Goal: Task Accomplishment & Management: Complete application form

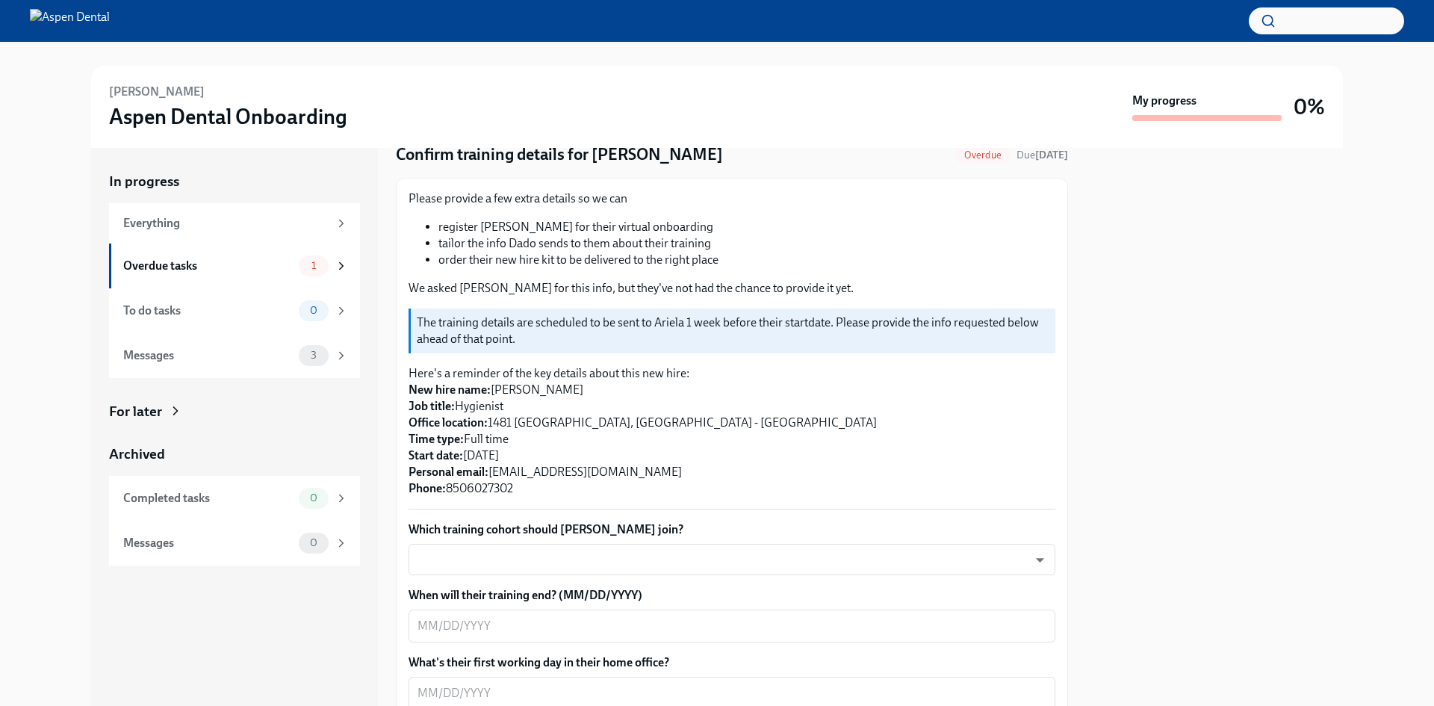
scroll to position [149, 0]
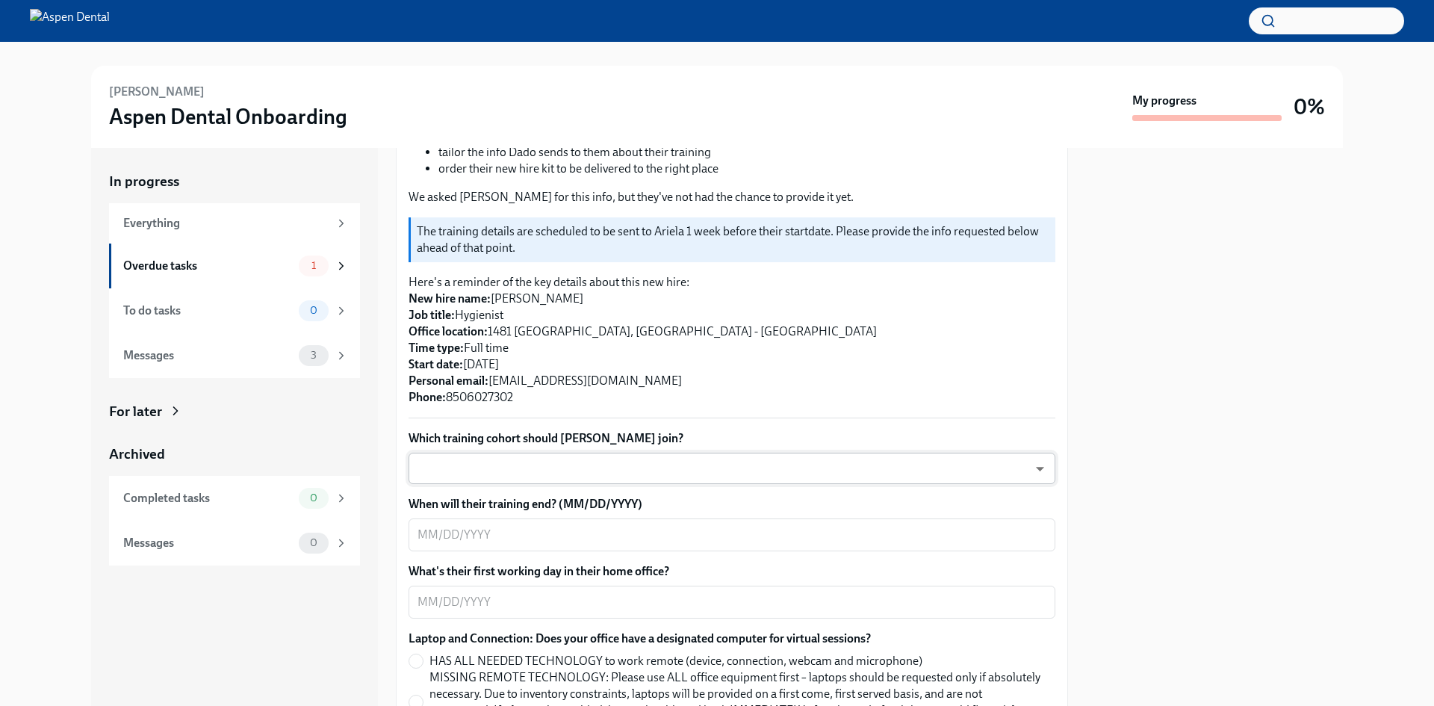
click at [630, 463] on body "[PERSON_NAME] Aspen Dental Onboarding My progress 0% In progress Everything Ove…" at bounding box center [717, 353] width 1434 height 706
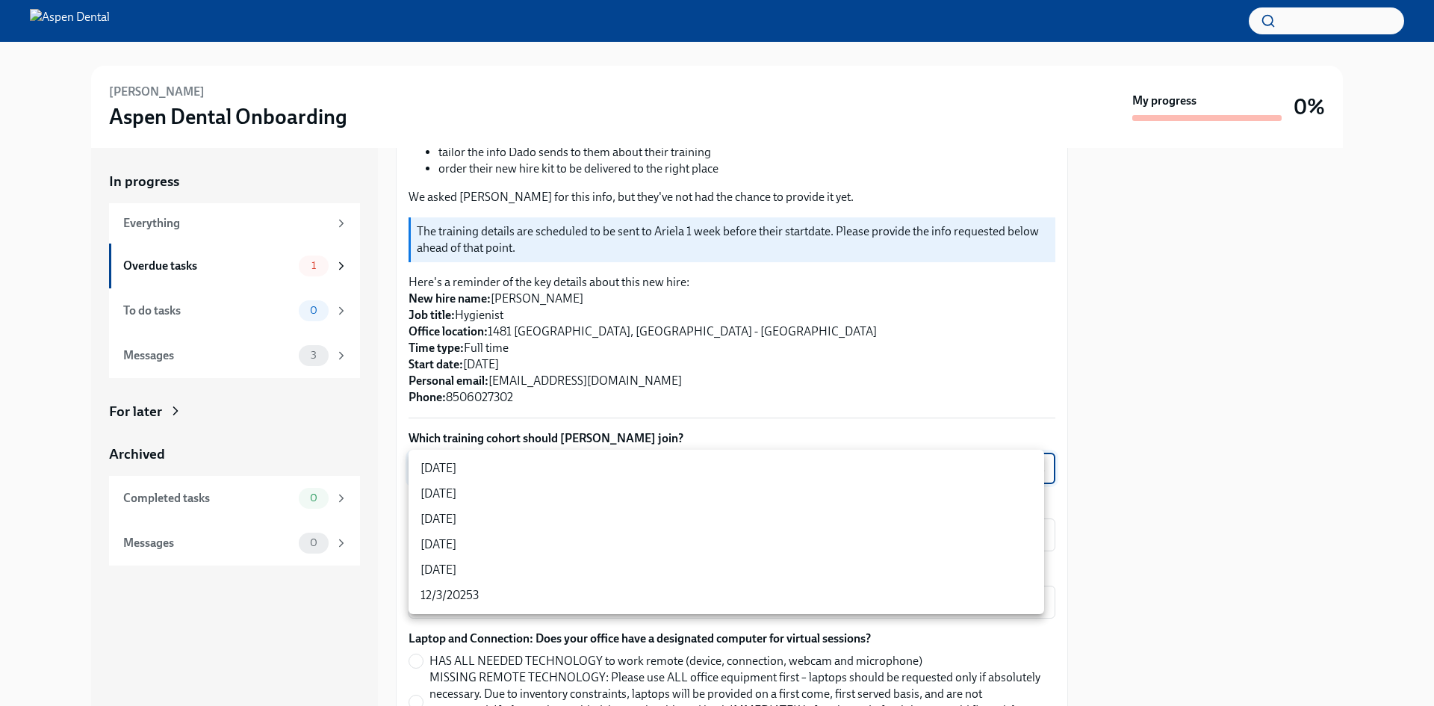
click at [484, 485] on li "[DATE]" at bounding box center [727, 493] width 636 height 25
type input "3nUBSyPo1"
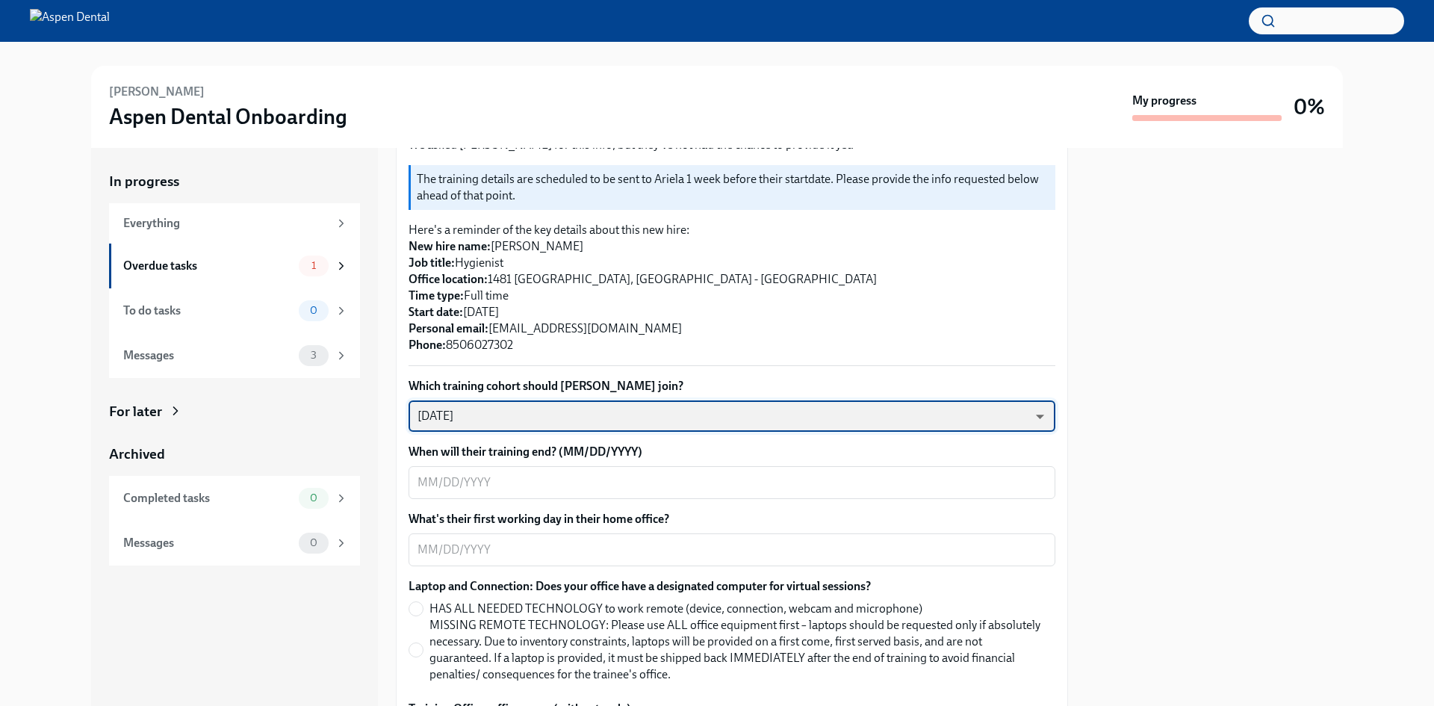
scroll to position [224, 0]
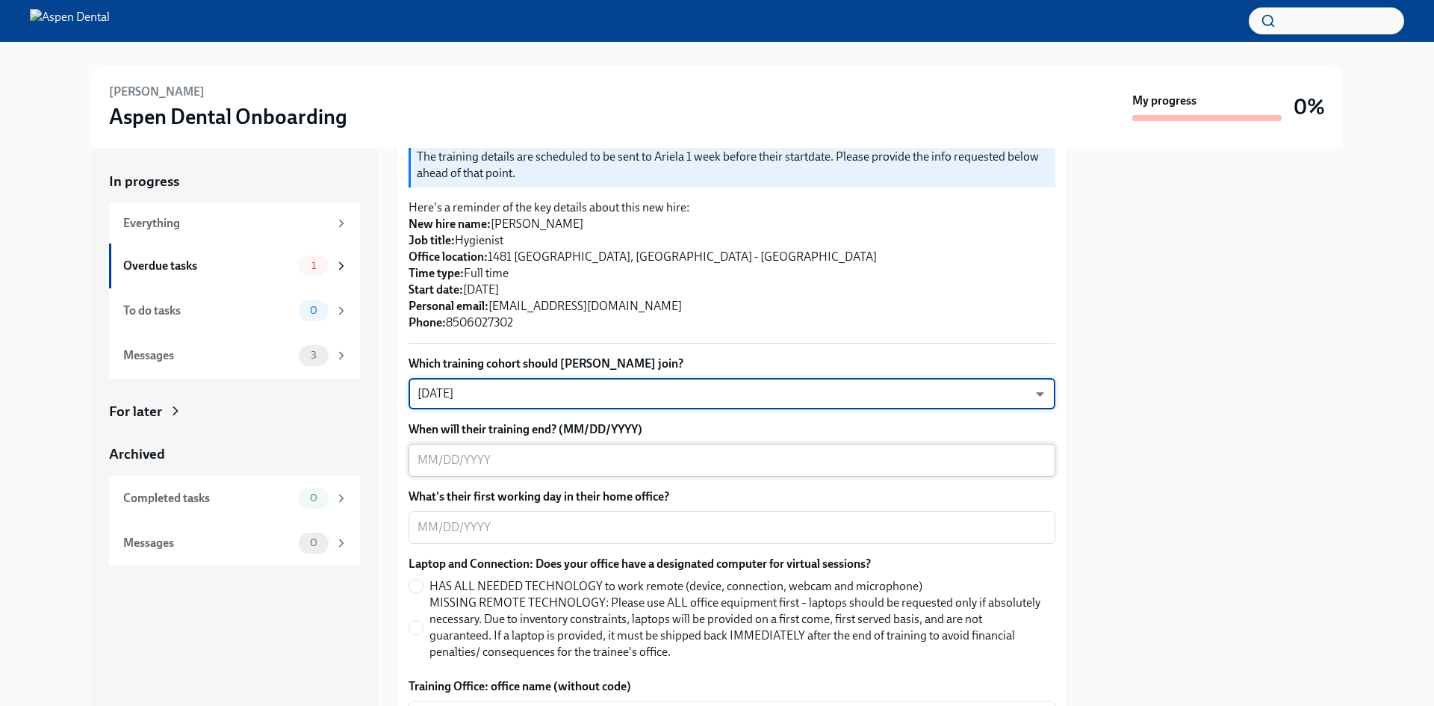
click at [518, 471] on div "x ​" at bounding box center [732, 460] width 647 height 33
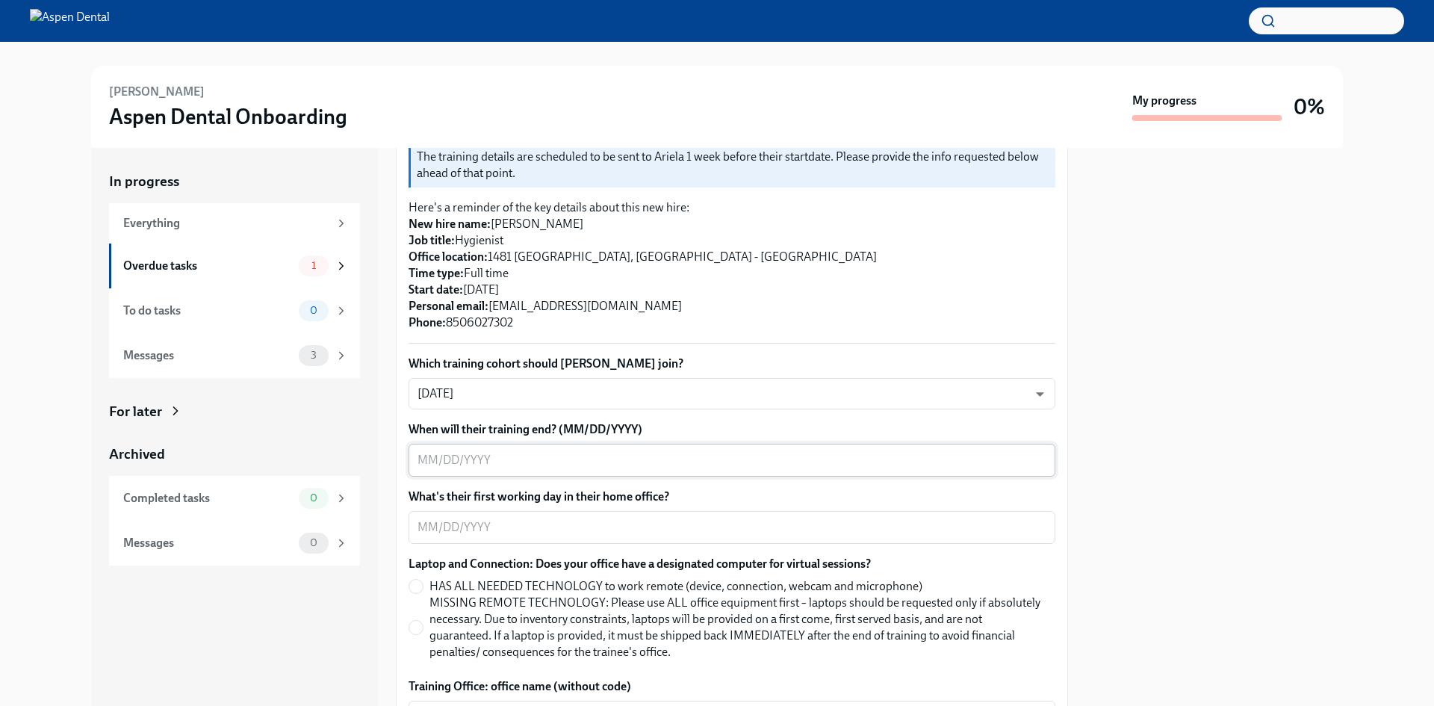
click at [485, 447] on div "x ​" at bounding box center [732, 460] width 647 height 33
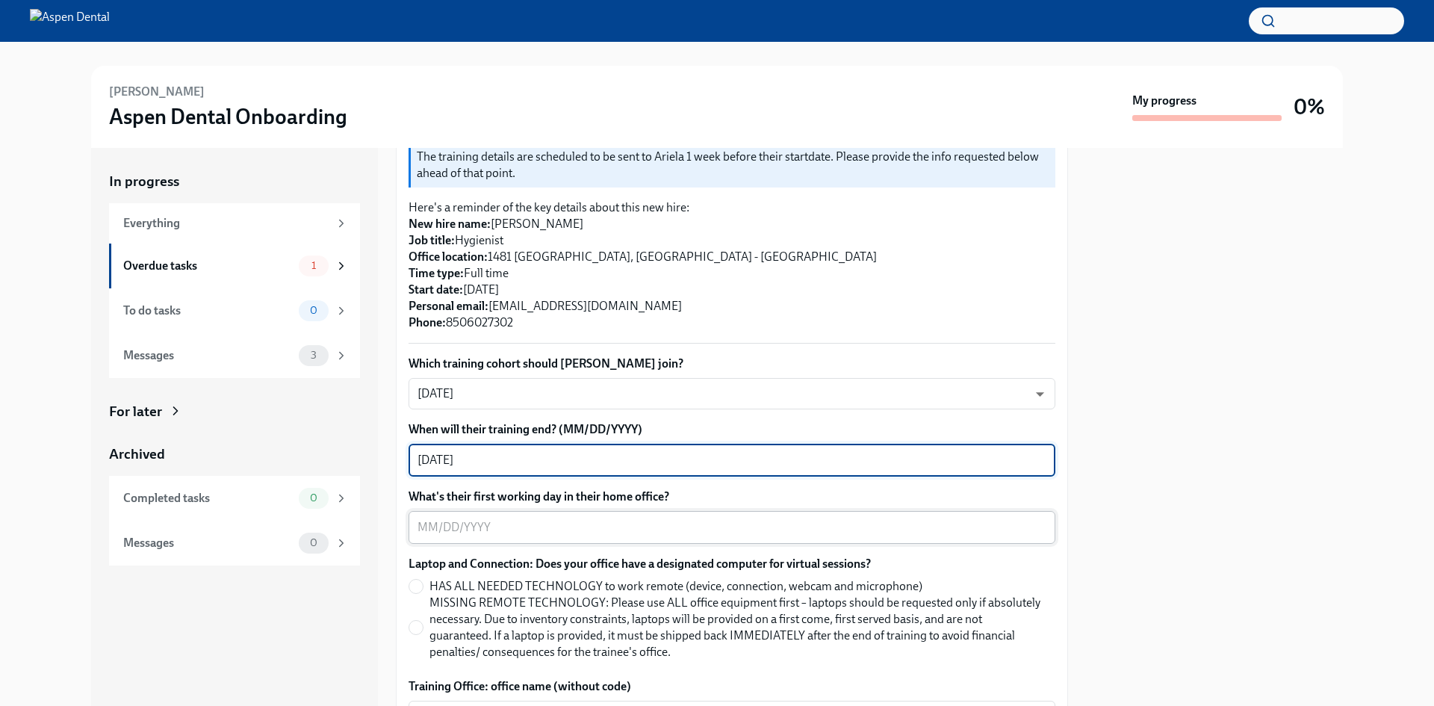
type textarea "[DATE]"
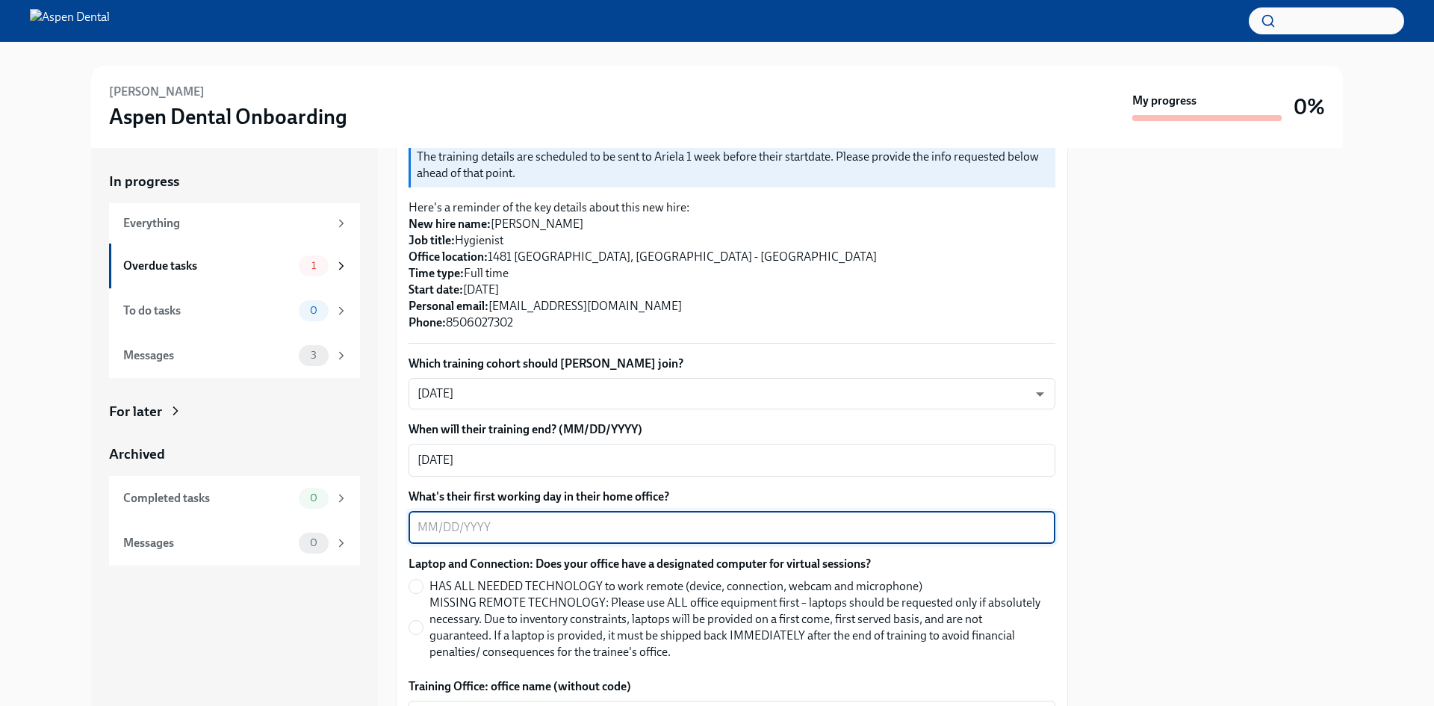
click at [502, 526] on textarea "What's their first working day in their home office?" at bounding box center [732, 527] width 629 height 18
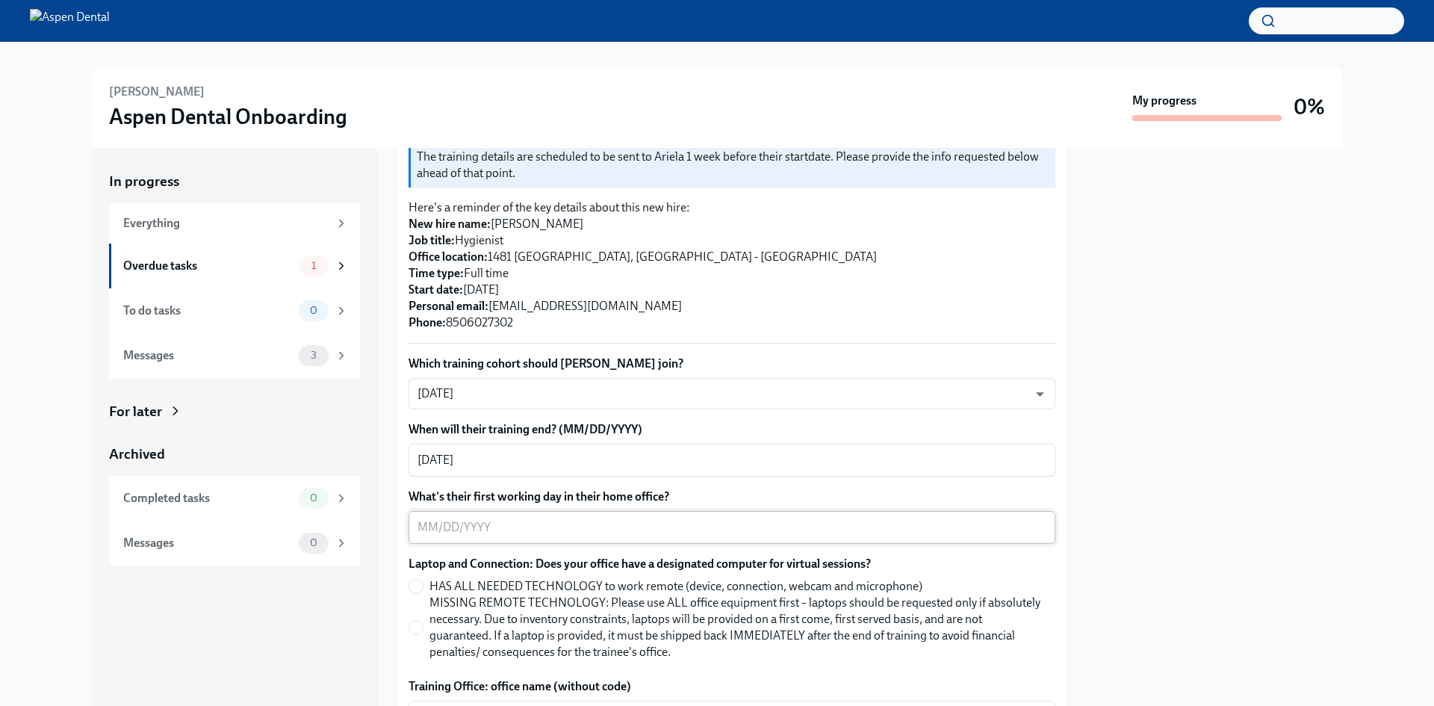
click at [442, 524] on textarea "What's their first working day in their home office?" at bounding box center [732, 527] width 629 height 18
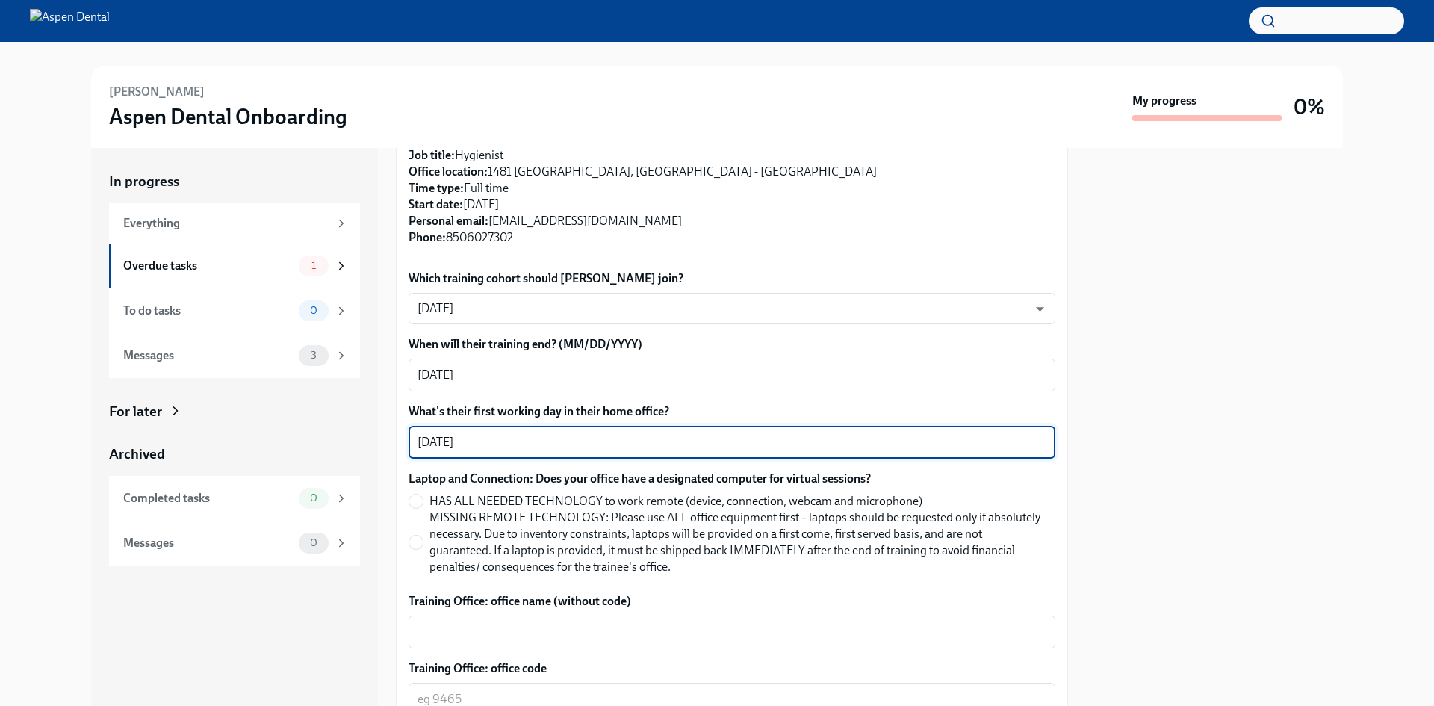
scroll to position [523, 0]
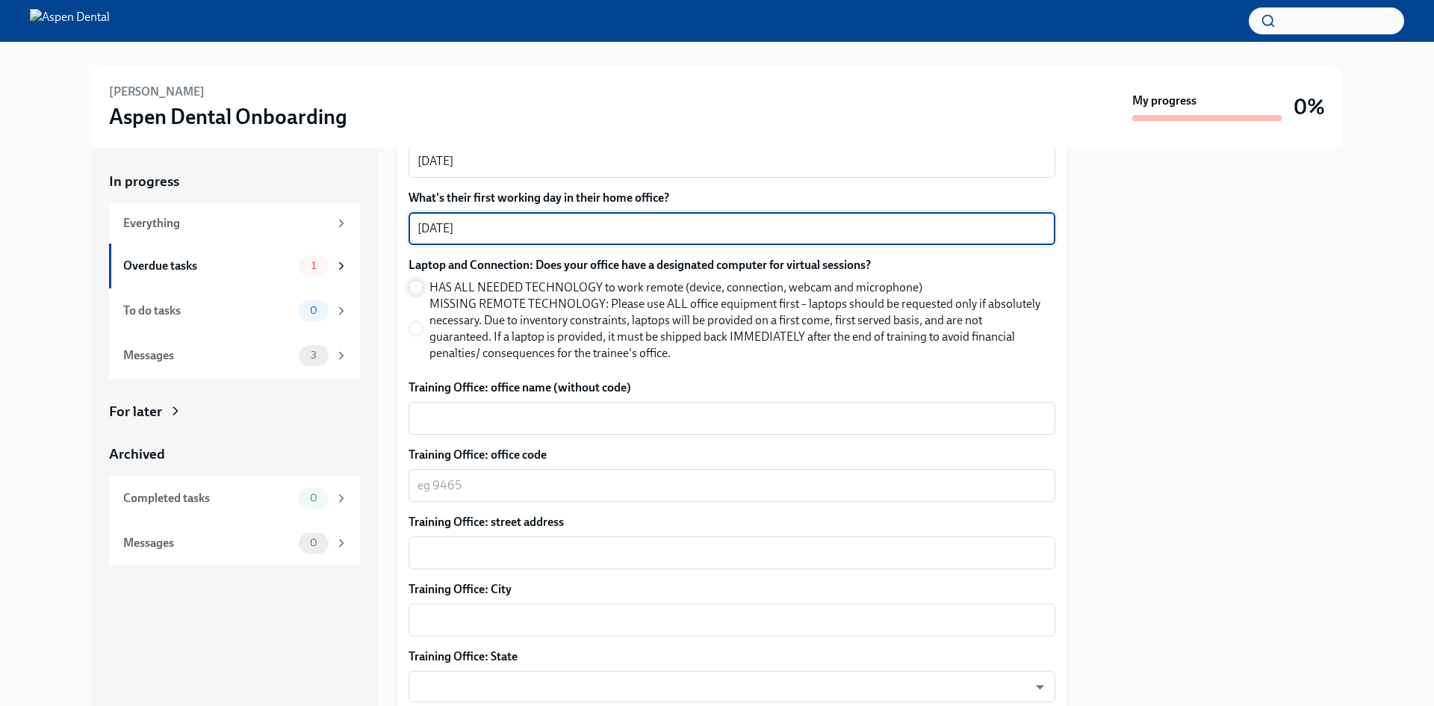
type textarea "[DATE]"
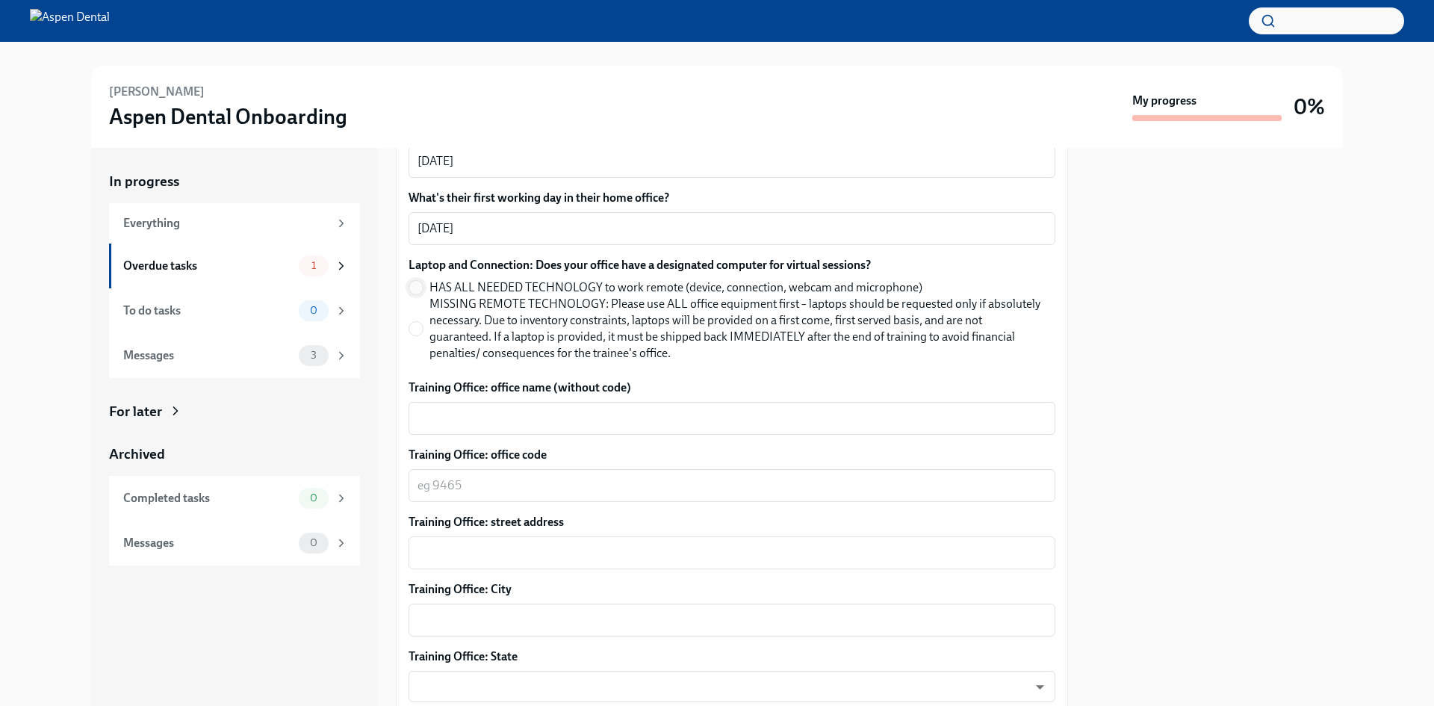
click at [414, 291] on input "HAS ALL NEEDED TECHNOLOGY to work remote (device, connection, webcam and microp…" at bounding box center [415, 287] width 13 height 13
radio input "true"
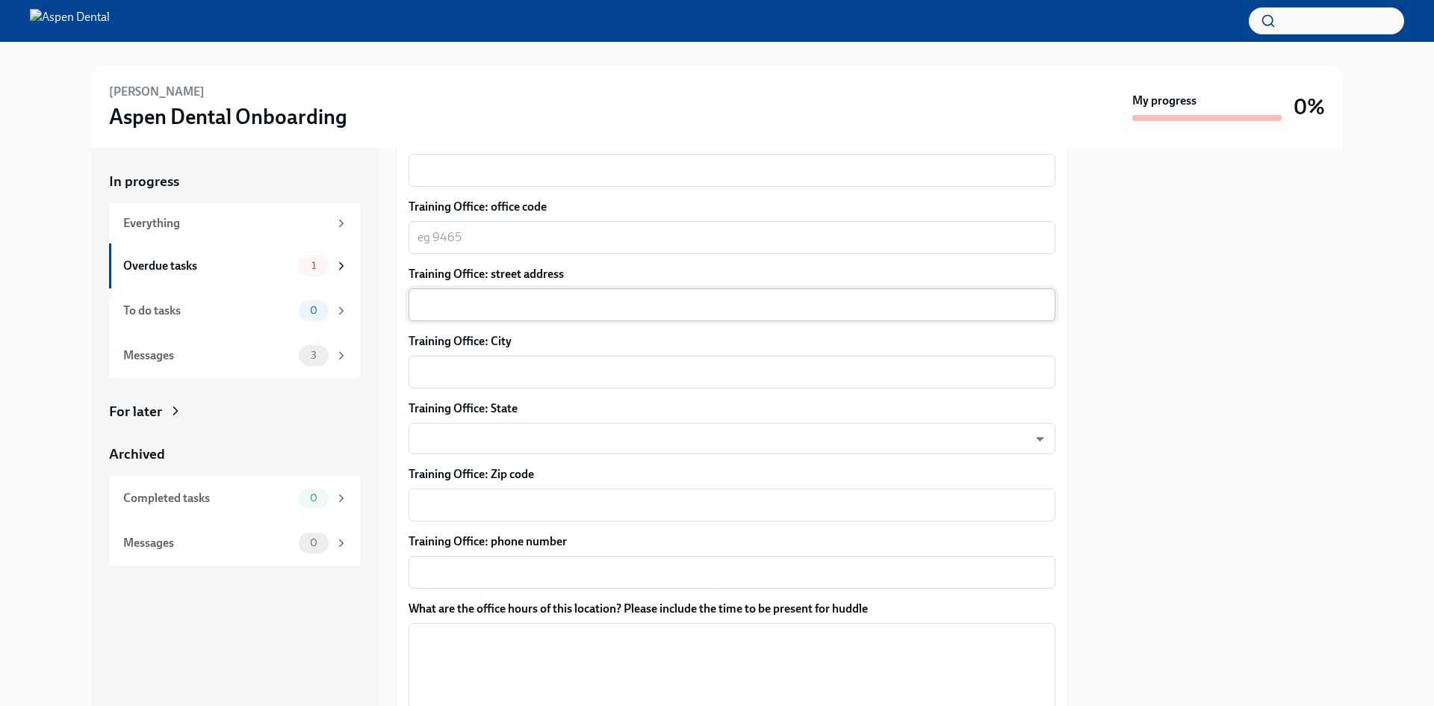
scroll to position [672, 0]
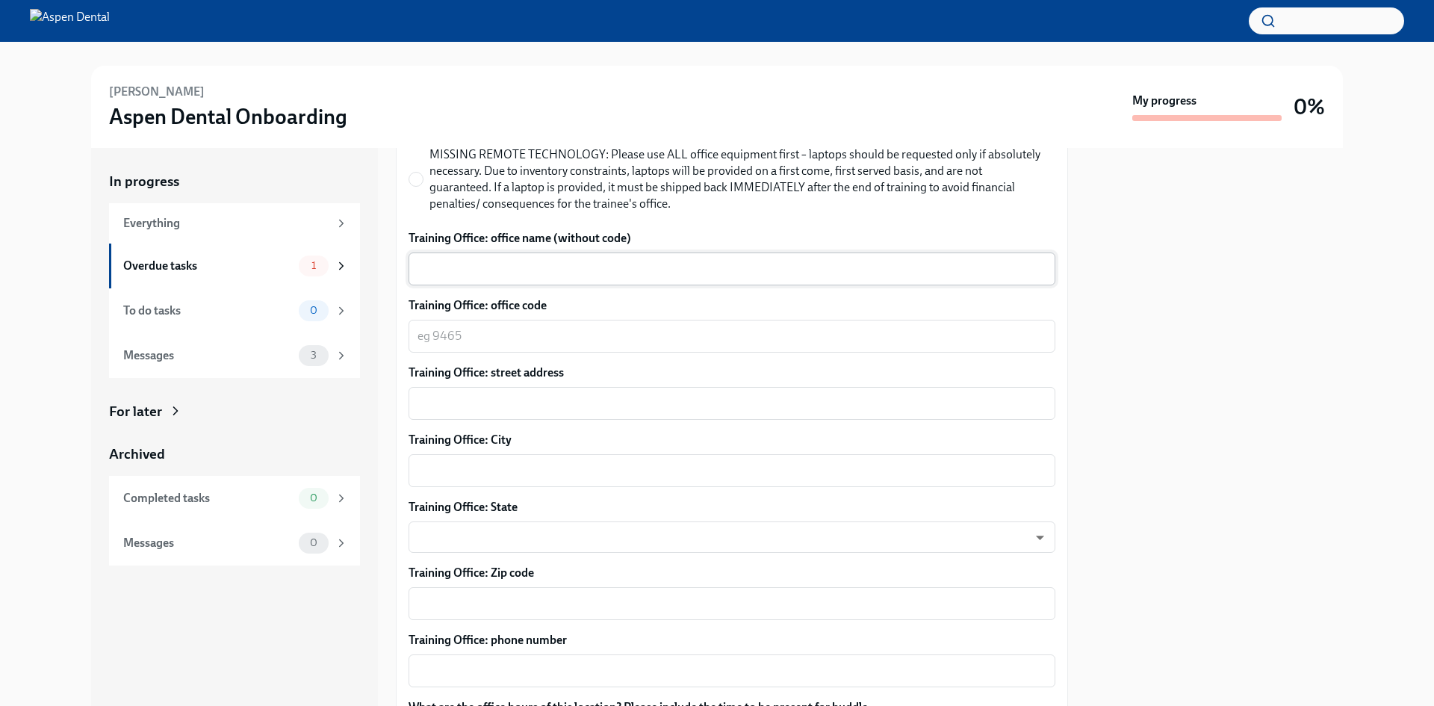
click at [519, 277] on textarea "Training Office: office name (without code)" at bounding box center [732, 269] width 629 height 18
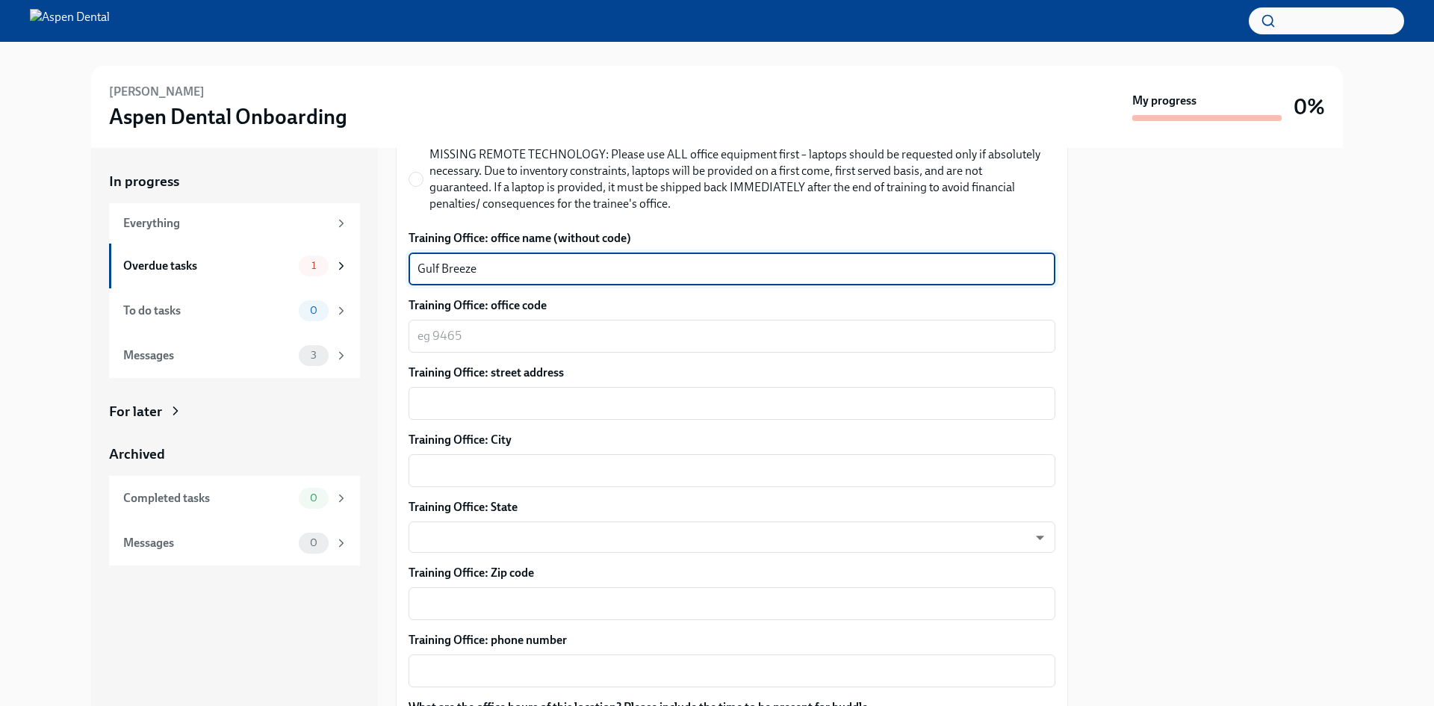
type textarea "Gulf Breeze"
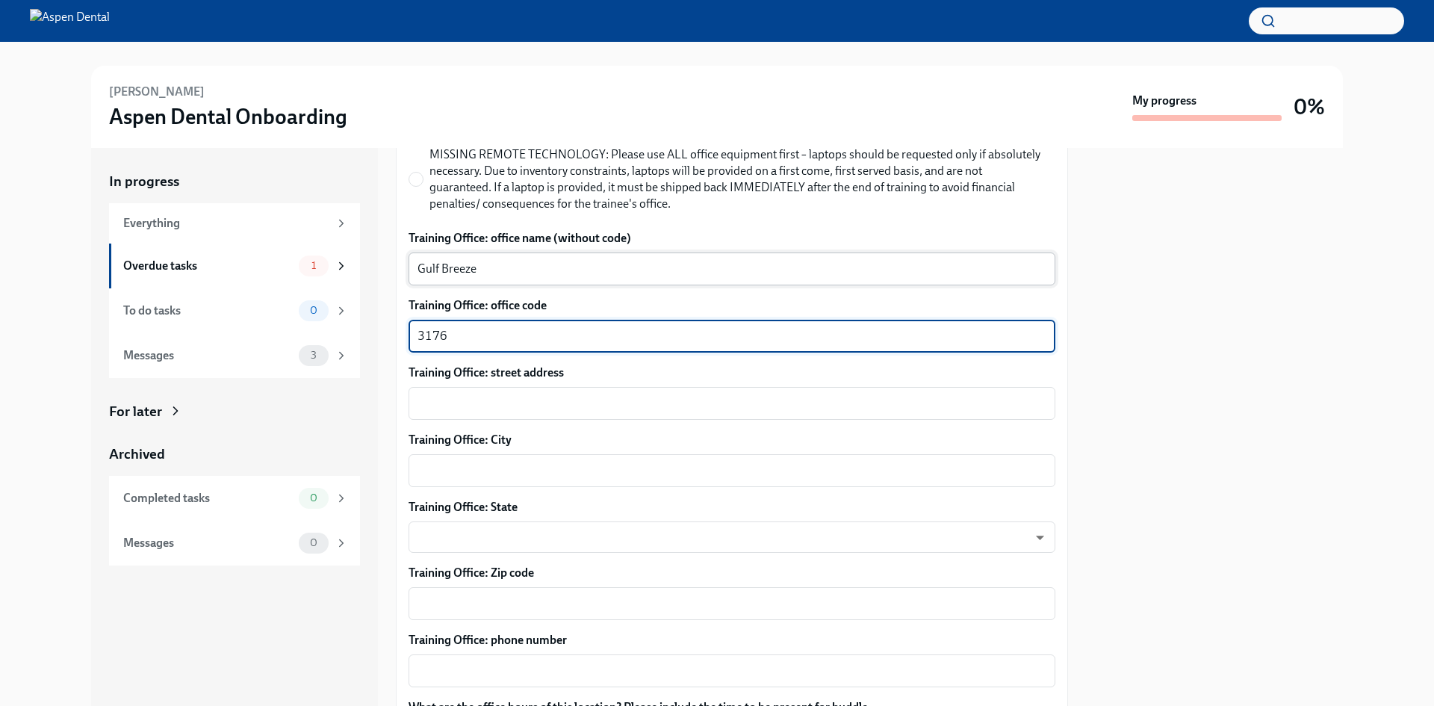
type textarea "3176"
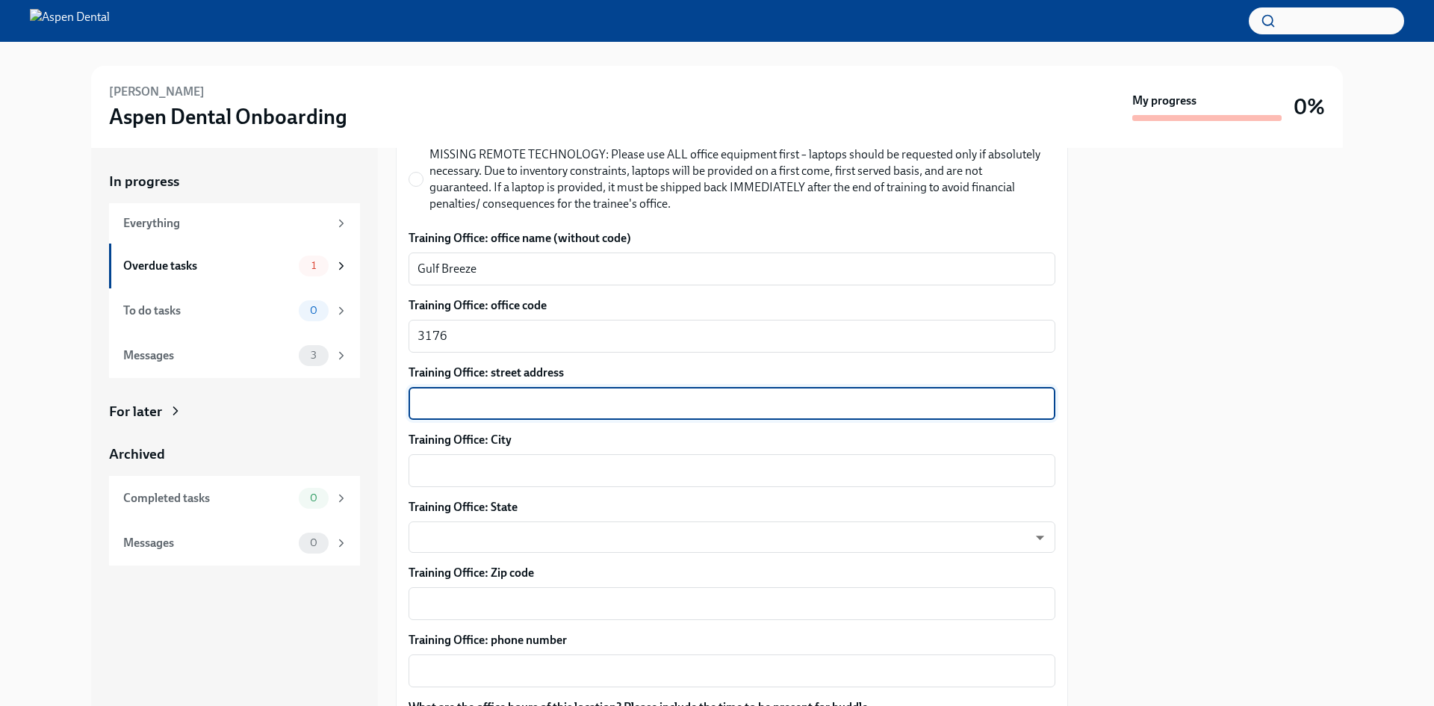
click at [503, 411] on textarea "Training Office: street address" at bounding box center [732, 403] width 629 height 18
paste textarea "[STREET_ADDRESS]"
drag, startPoint x: 649, startPoint y: 398, endPoint x: 517, endPoint y: 403, distance: 132.3
click at [517, 403] on textarea "[STREET_ADDRESS]" at bounding box center [732, 403] width 629 height 18
type textarea "1480 Tiger Park Ln"
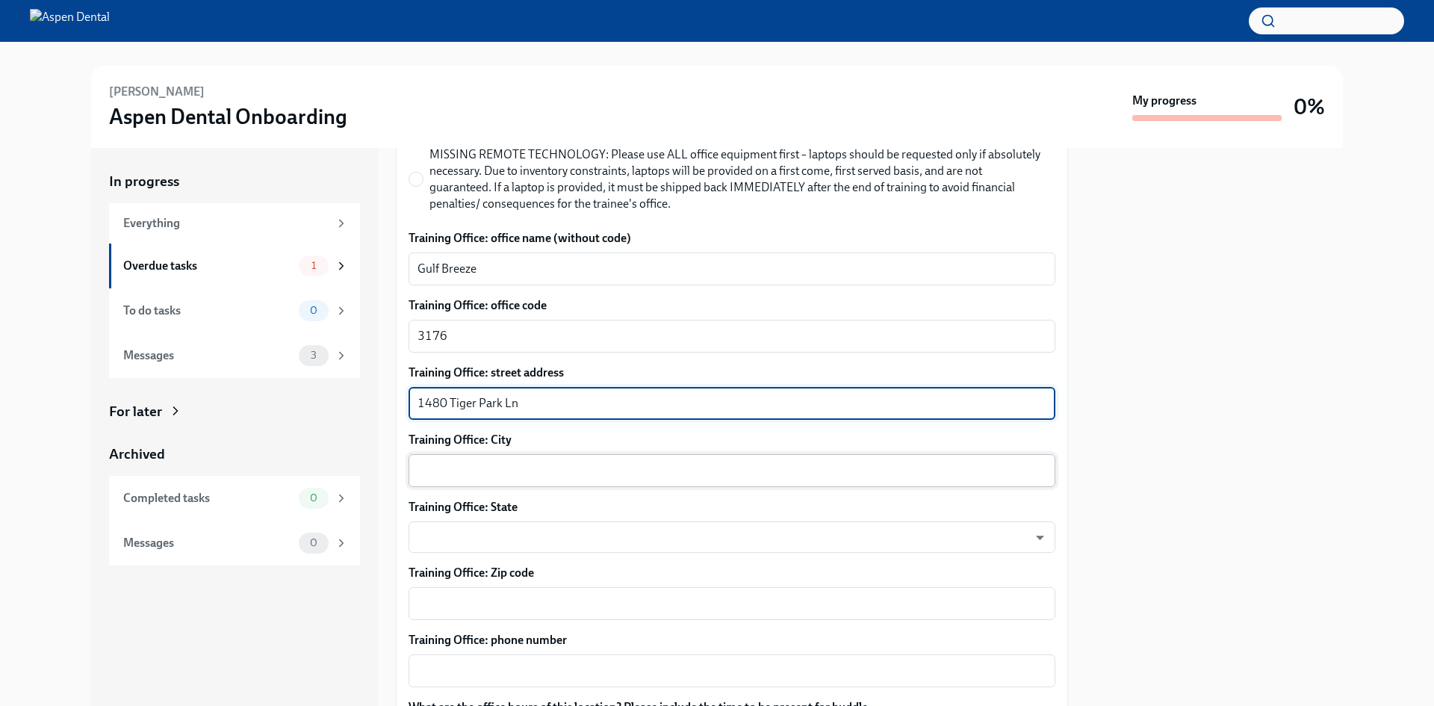
click at [508, 468] on textarea "Training Office: City" at bounding box center [732, 471] width 629 height 18
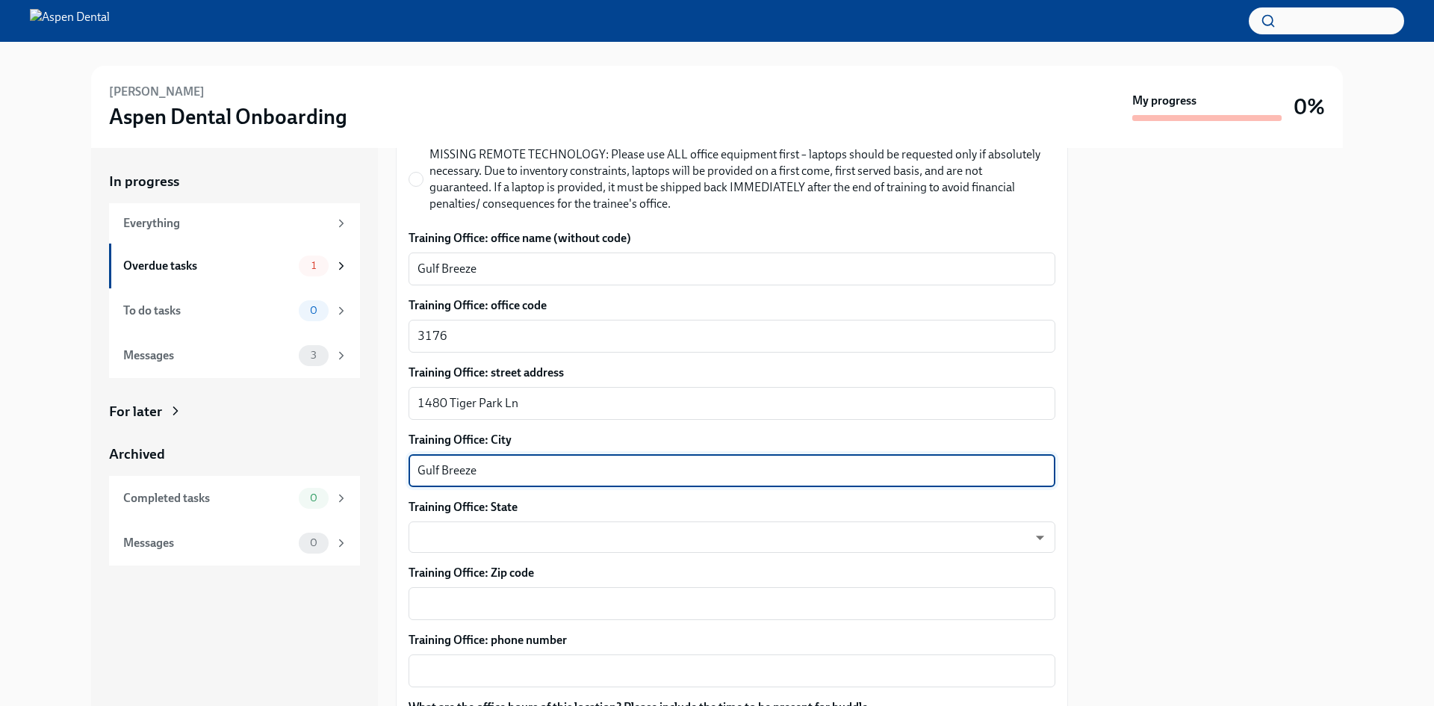
type textarea "Gulf Breeze"
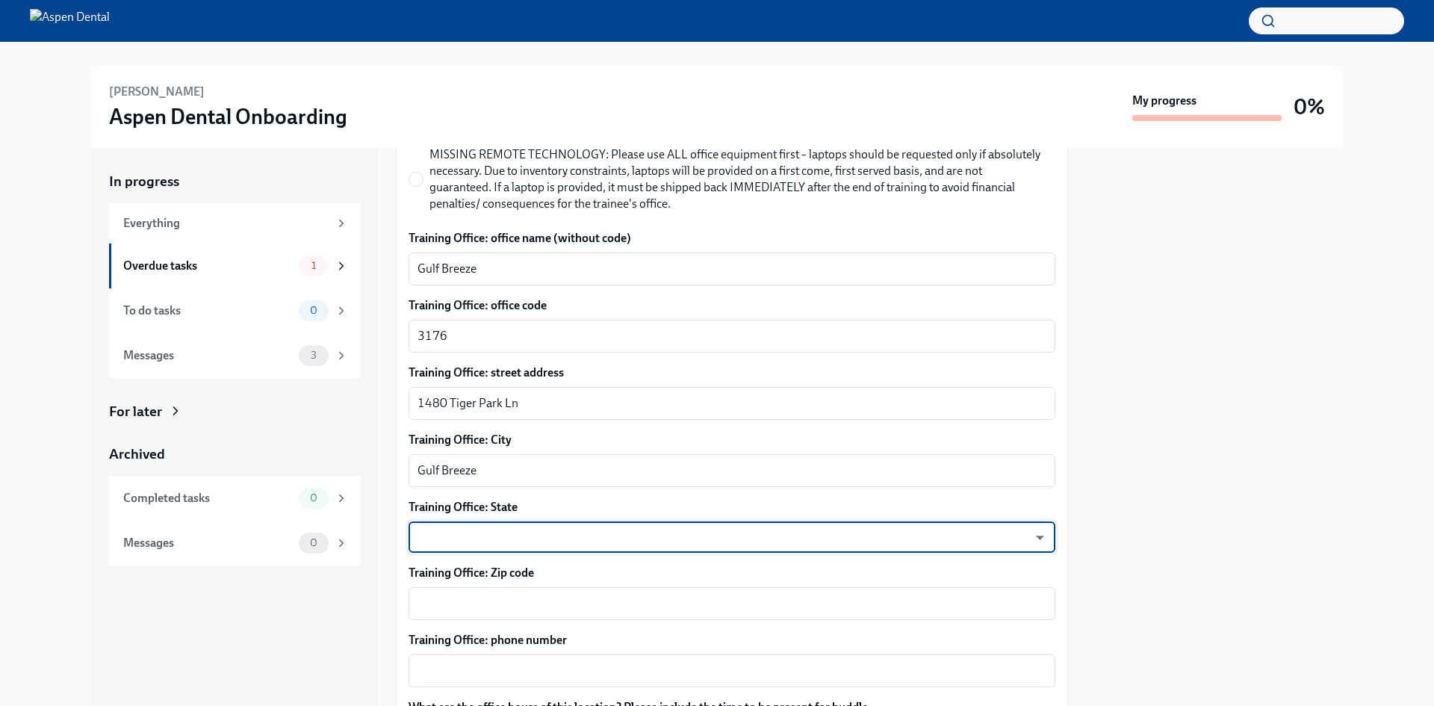
click at [577, 527] on body "[PERSON_NAME] Aspen Dental Onboarding My progress 0% In progress Everything Ove…" at bounding box center [717, 353] width 1434 height 706
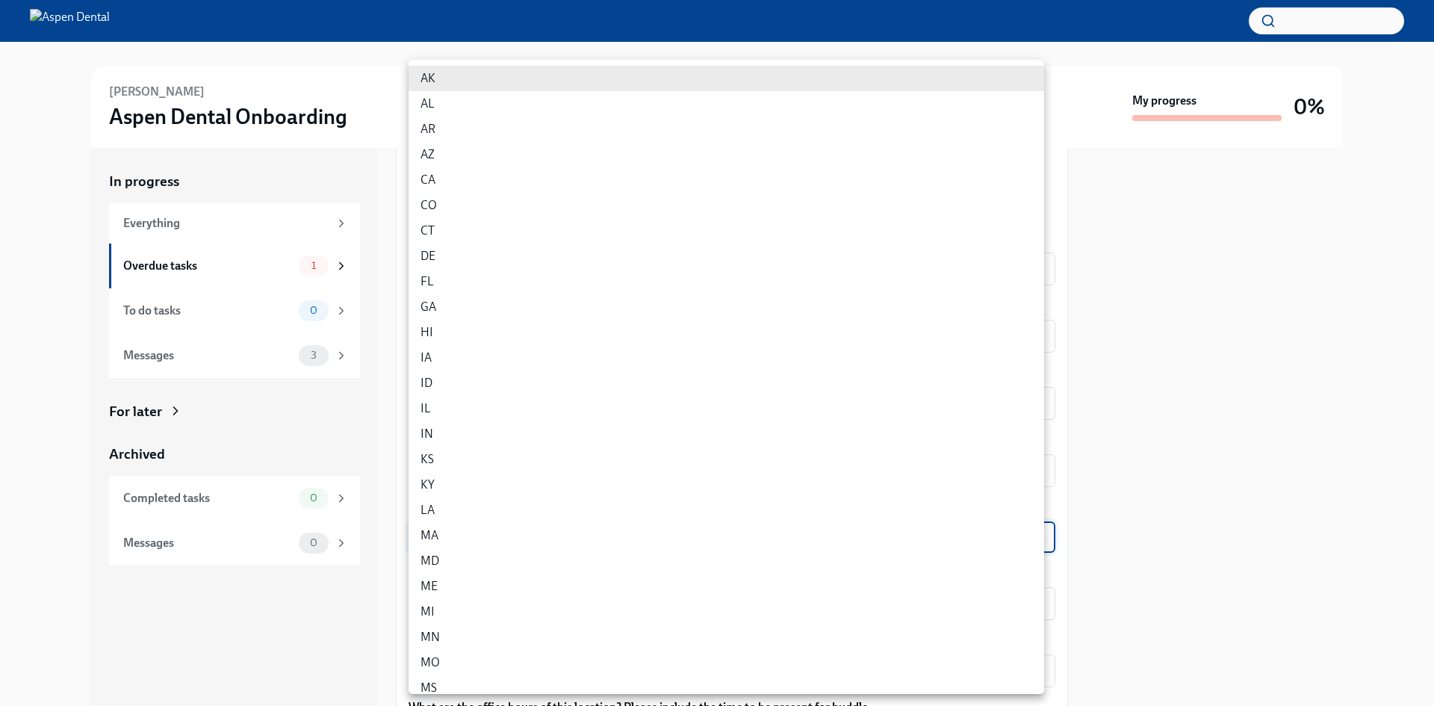
click at [480, 276] on li "FL" at bounding box center [727, 281] width 636 height 25
type input "p9EpWNeCF"
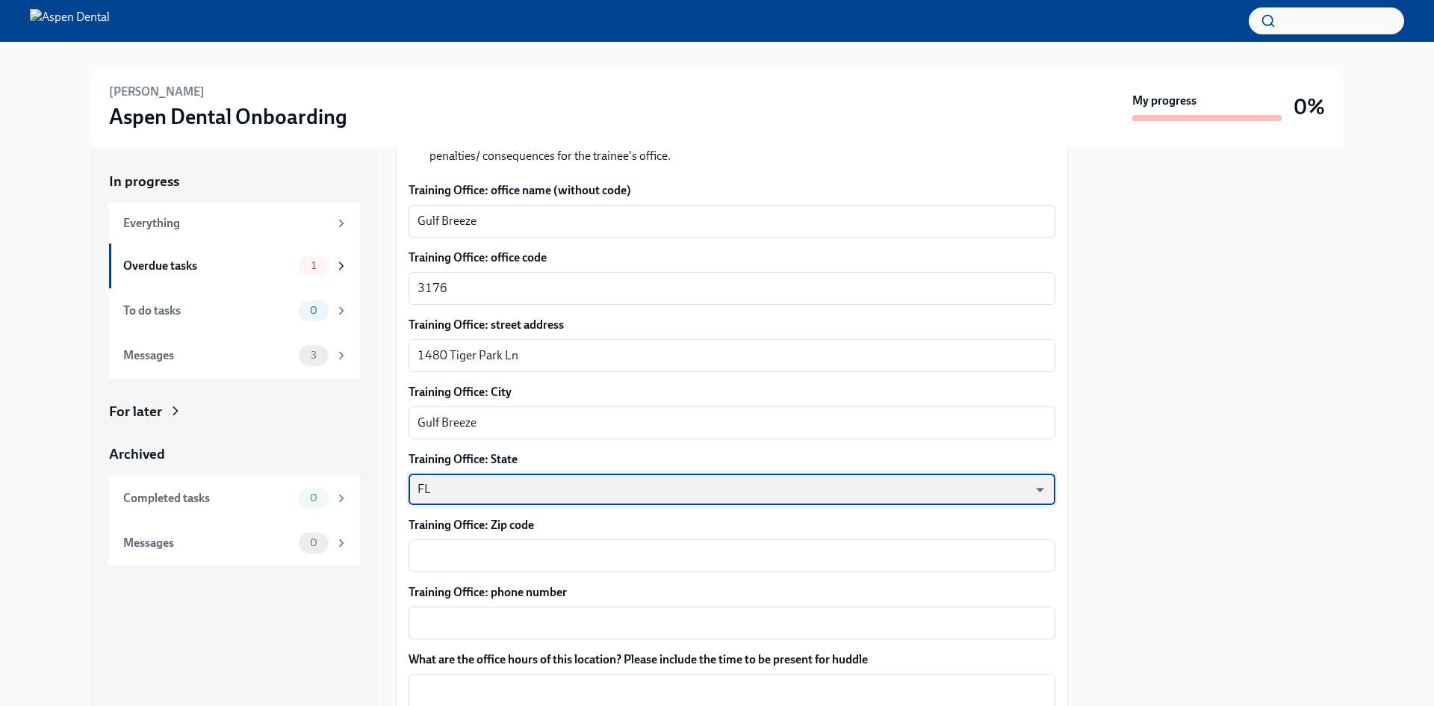
scroll to position [747, 0]
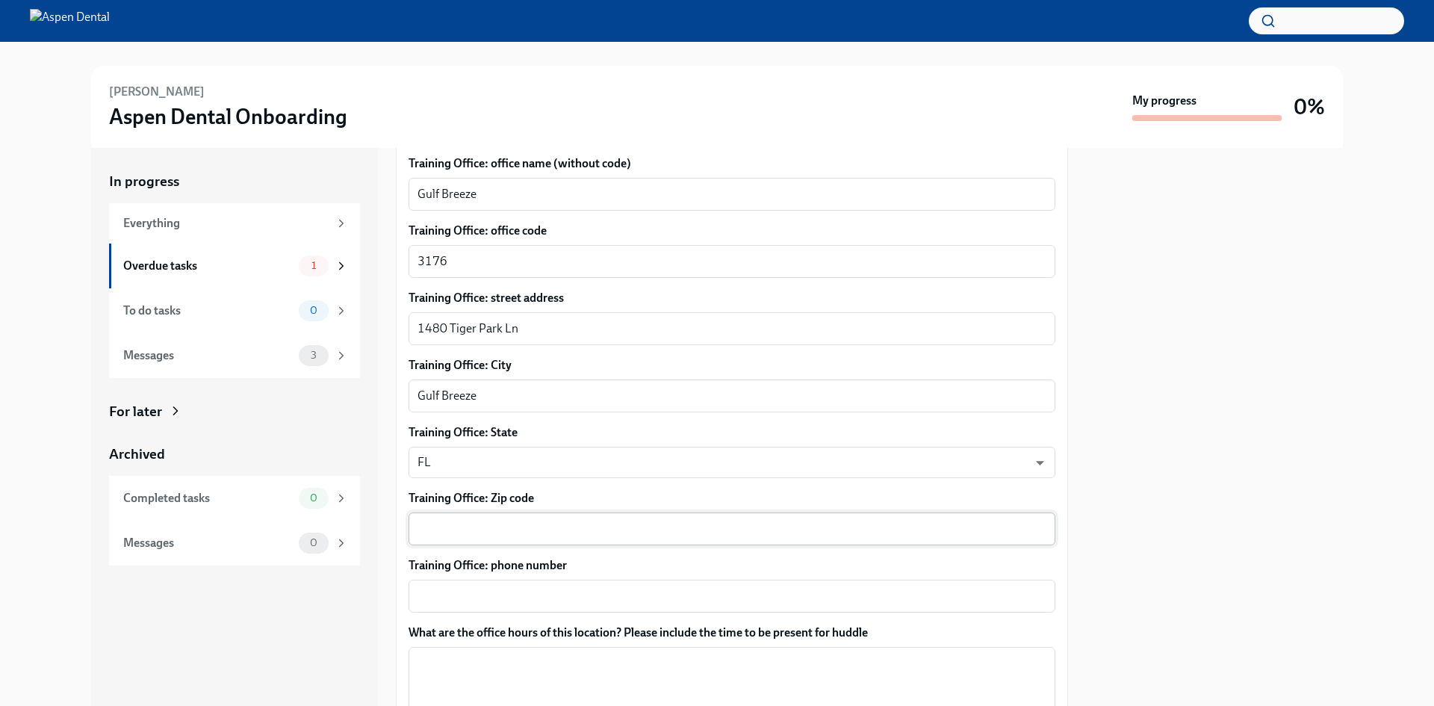
click at [497, 543] on div "x ​" at bounding box center [732, 528] width 647 height 33
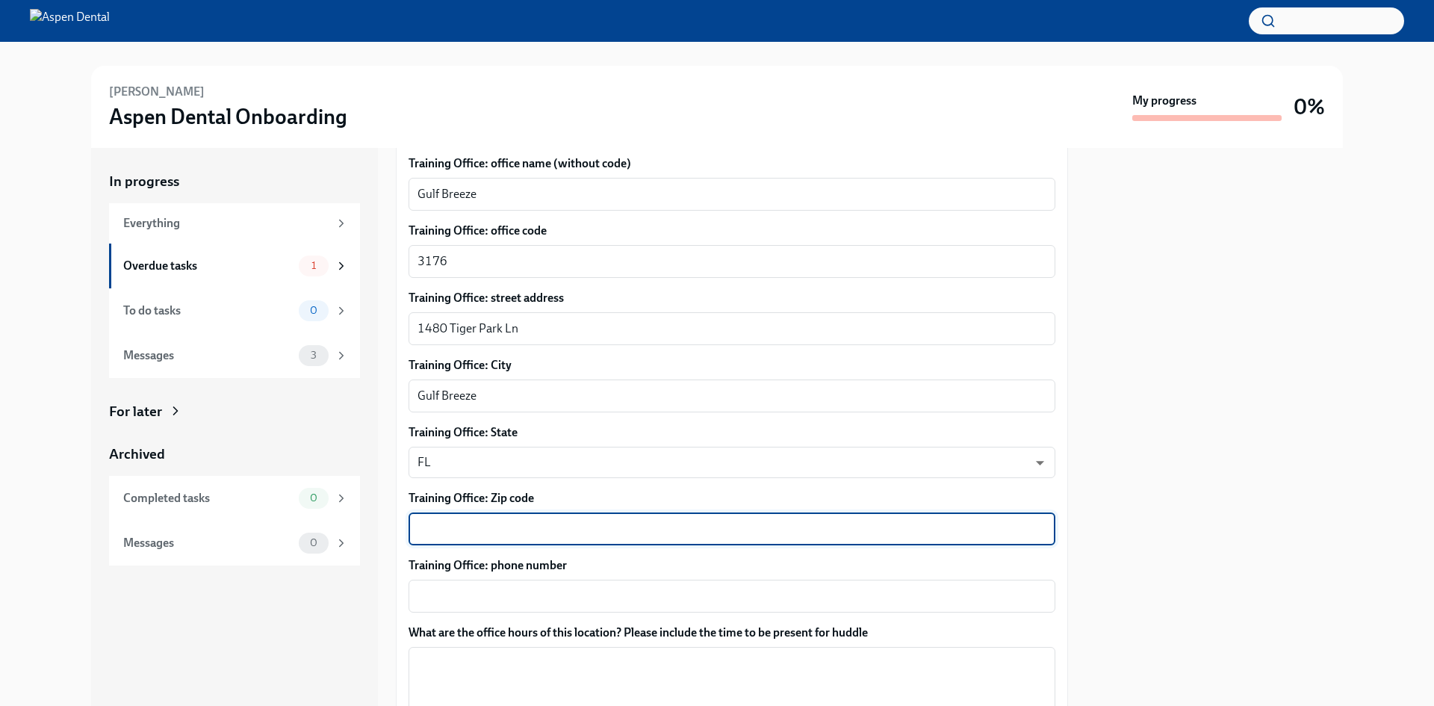
paste textarea "[STREET_ADDRESS]"
drag, startPoint x: 600, startPoint y: 524, endPoint x: 166, endPoint y: 530, distance: 434.7
click at [169, 534] on div "In progress Everything Overdue tasks 1 To do tasks 0 Messages 3 For later Archi…" at bounding box center [717, 427] width 1252 height 558
type textarea "32563"
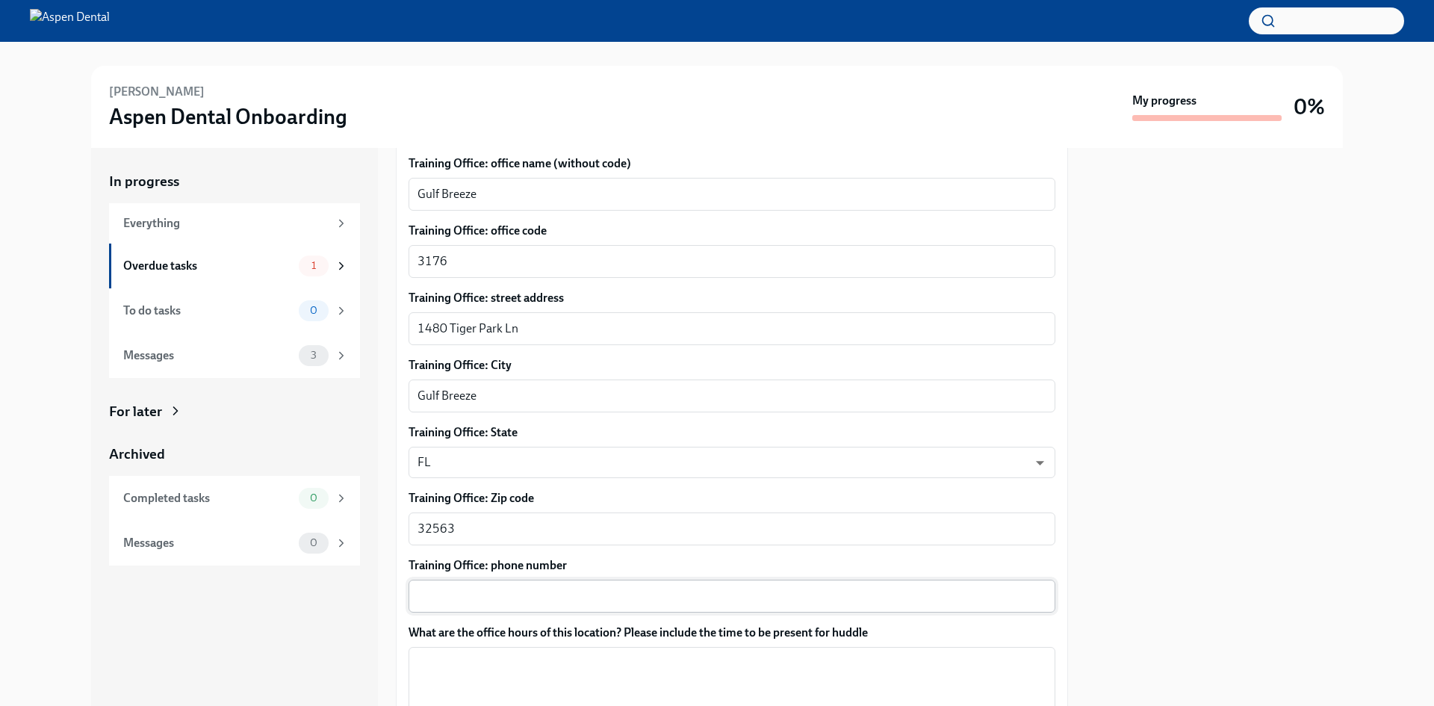
click at [564, 612] on div "x ​" at bounding box center [732, 596] width 647 height 33
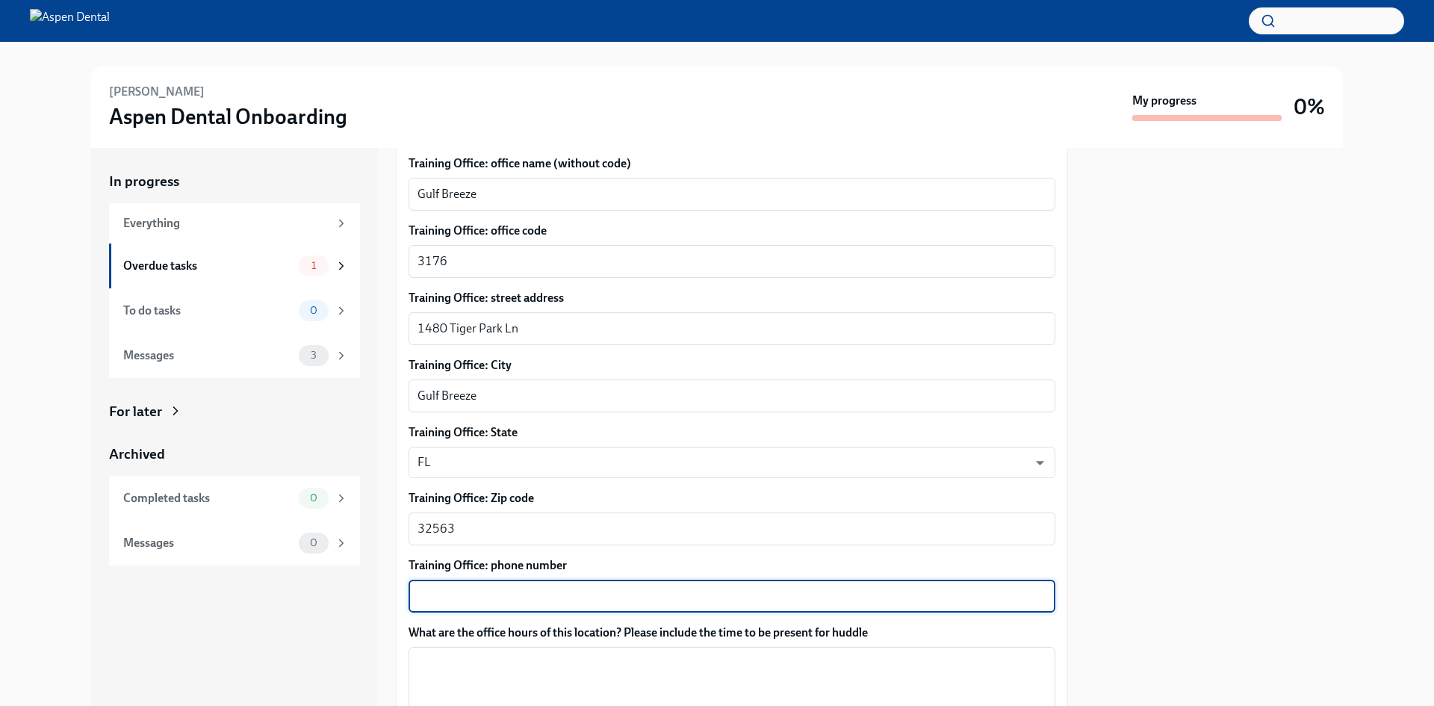
paste textarea "[PHONE_NUMBER]"
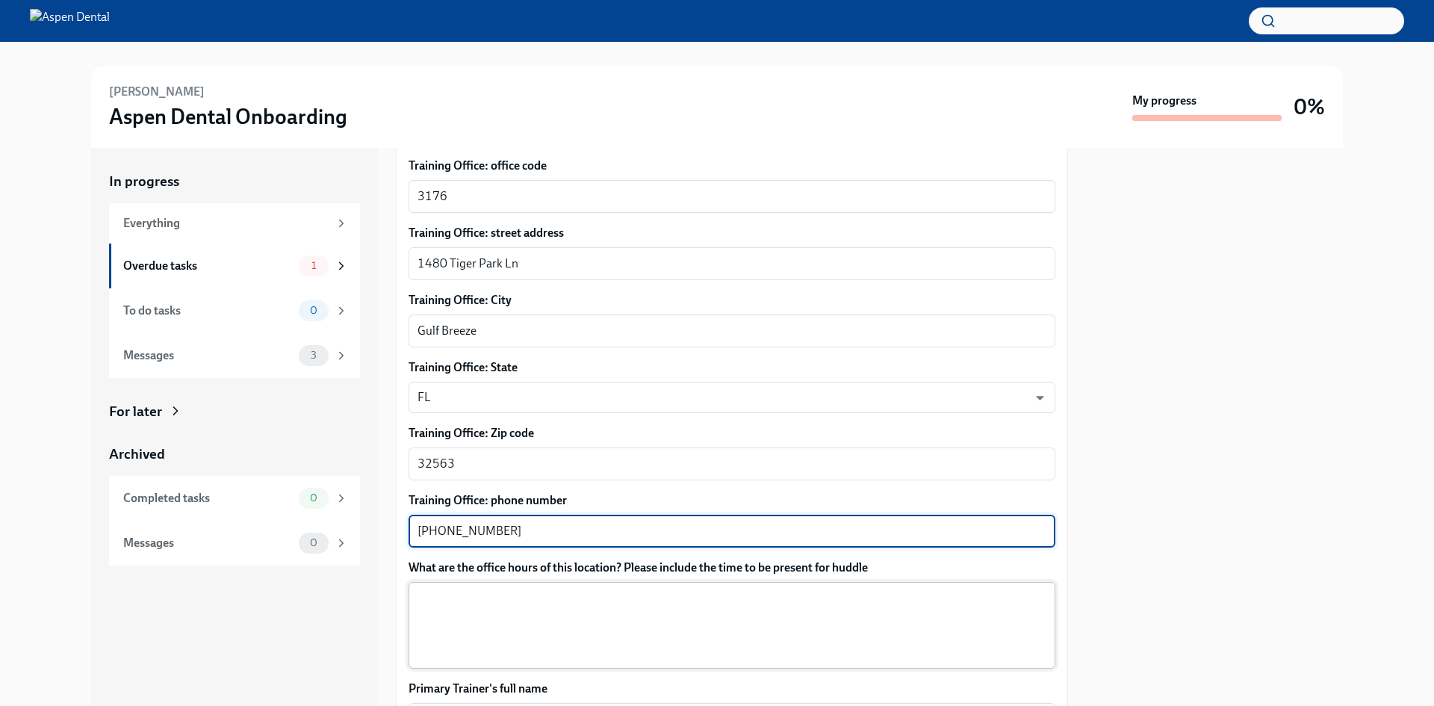
scroll to position [971, 0]
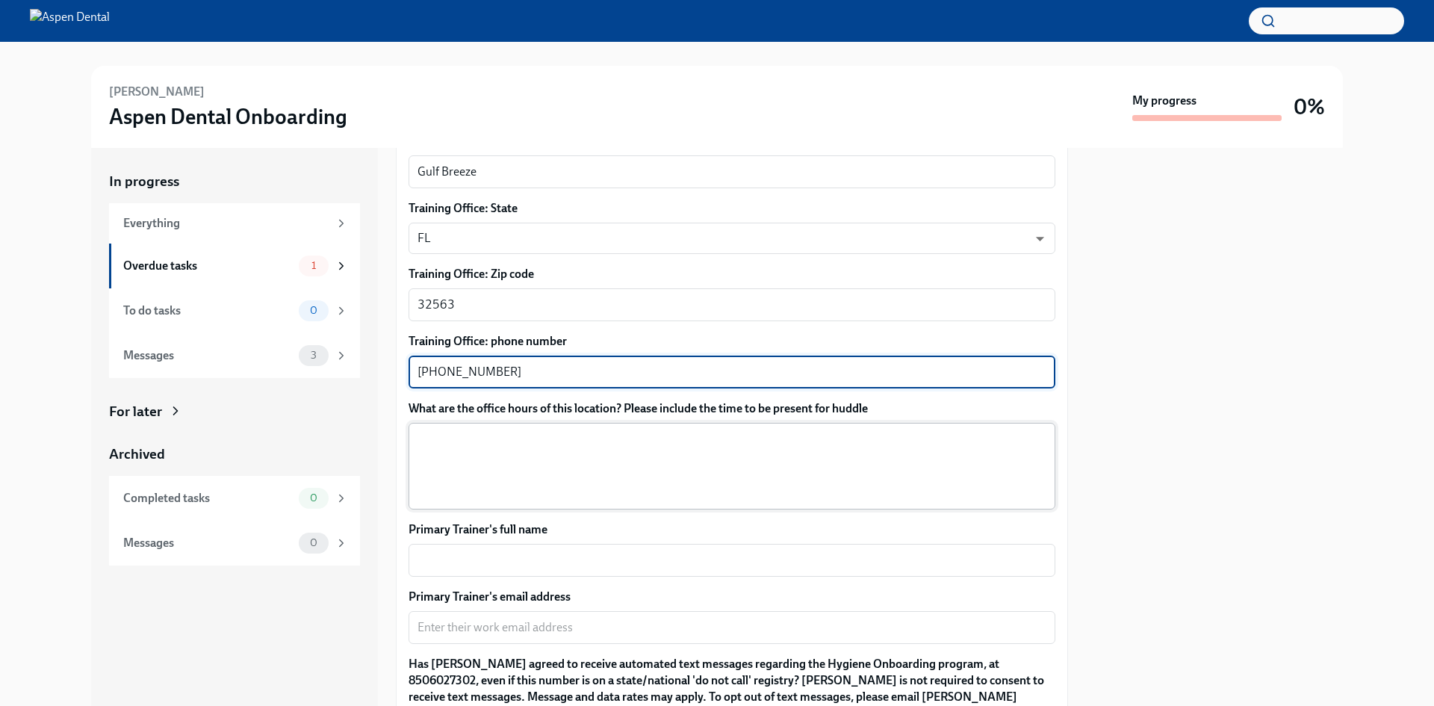
type textarea "[PHONE_NUMBER]"
click at [605, 462] on textarea "What are the office hours of this location? Please include the time to be prese…" at bounding box center [732, 466] width 629 height 72
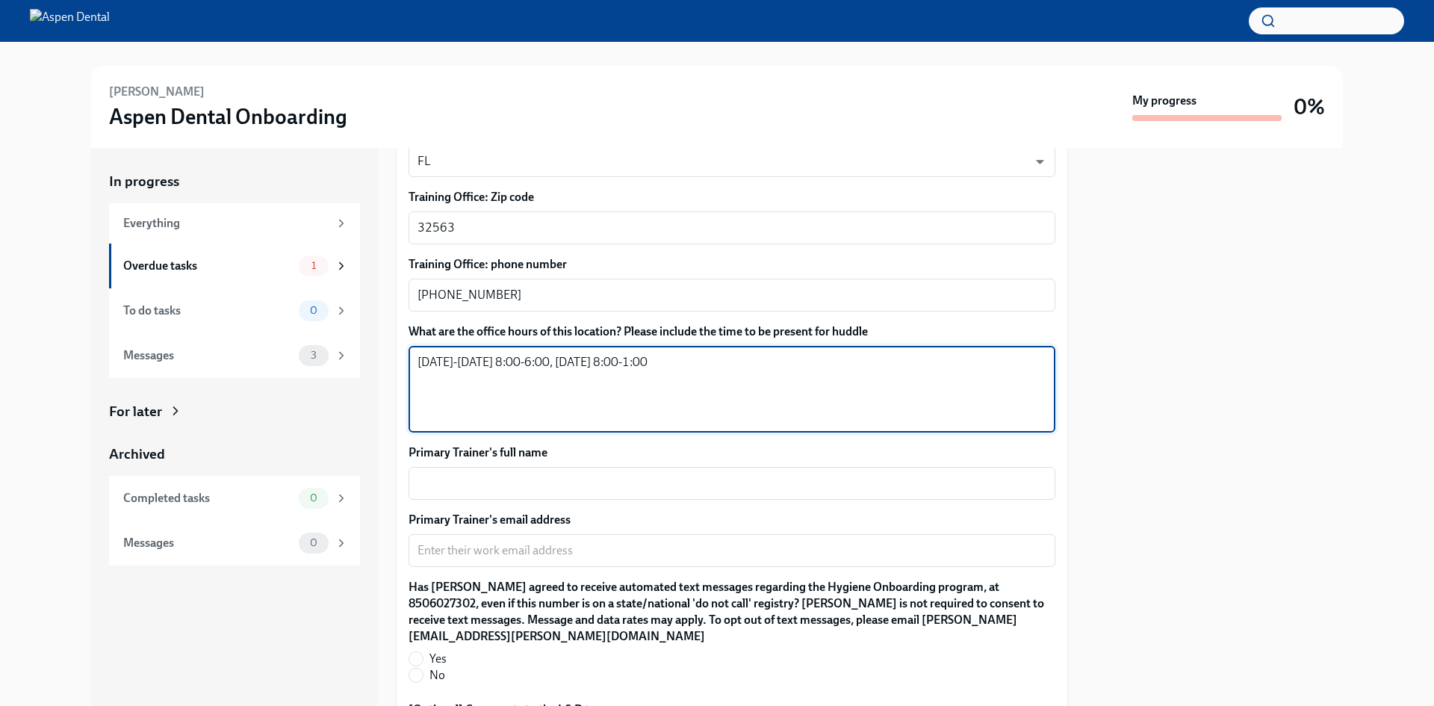
scroll to position [1120, 0]
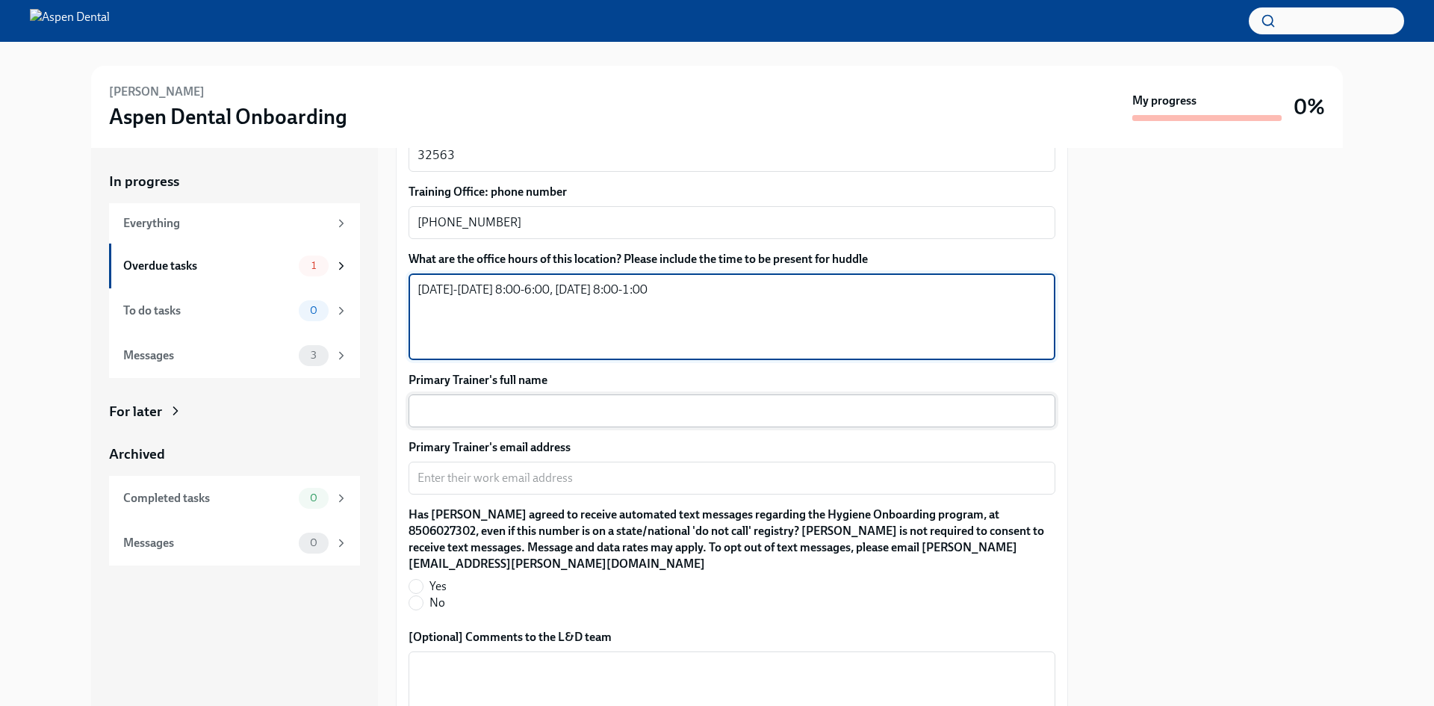
type textarea "[DATE]-[DATE] 8:00-6:00, [DATE] 8:00-1:00"
click at [552, 401] on div "x ​" at bounding box center [732, 410] width 647 height 33
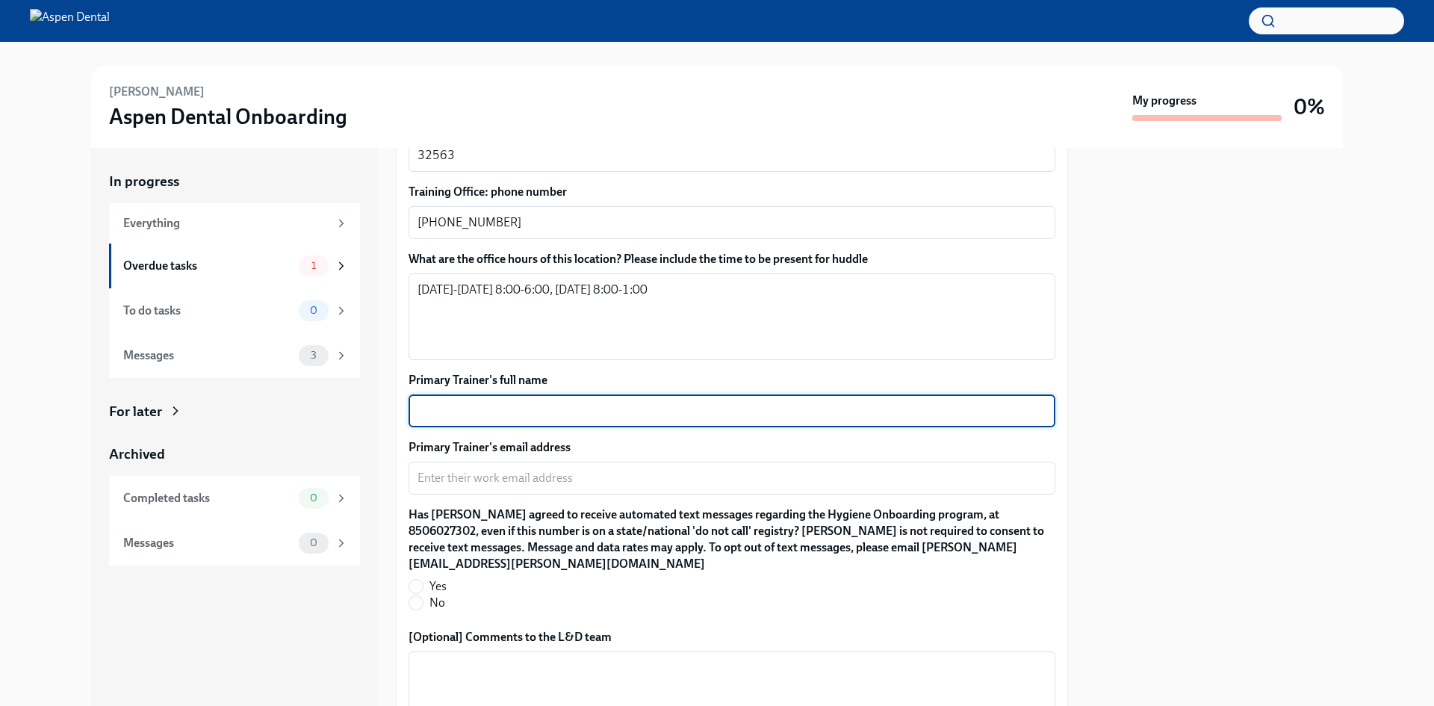
click at [614, 405] on textarea "Primary Trainer's full name" at bounding box center [732, 411] width 629 height 18
paste textarea "[PERSON_NAME]"
type textarea "[PERSON_NAME]"
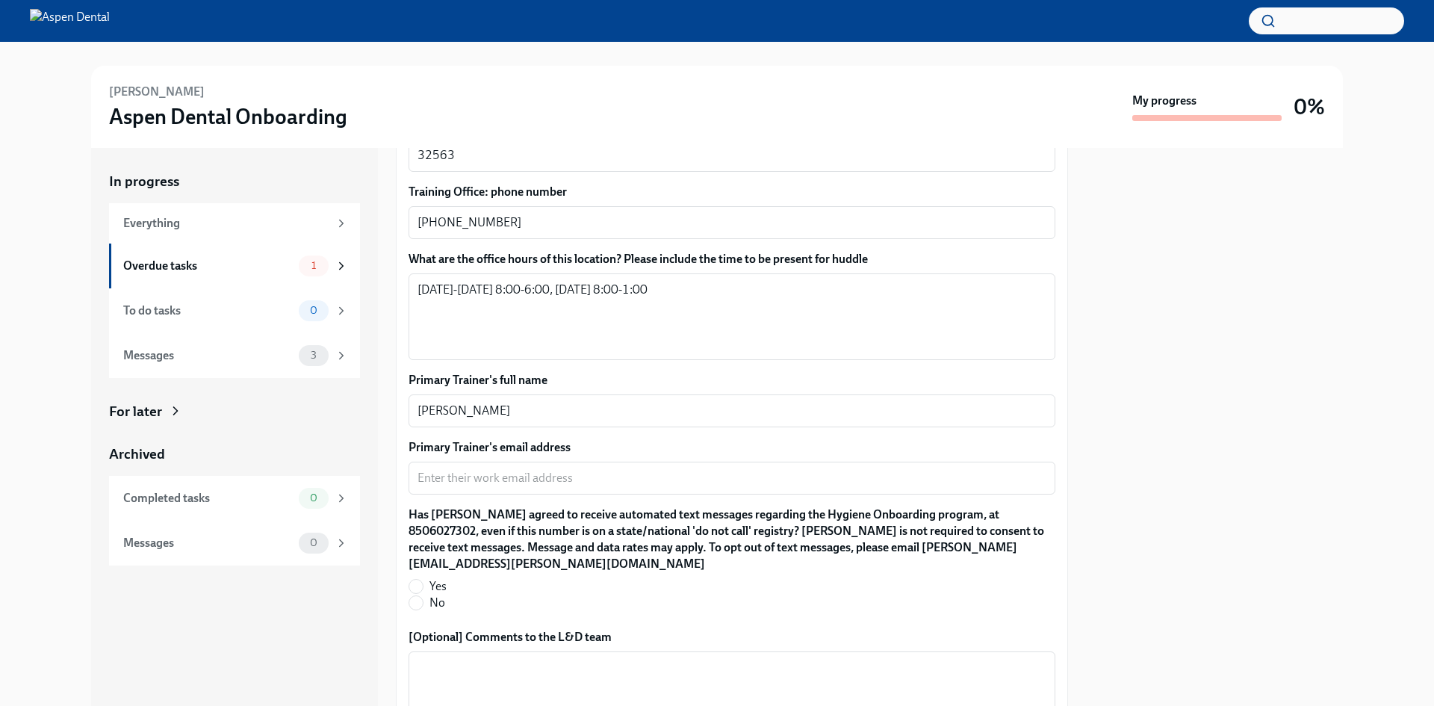
click at [0, 512] on div "[PERSON_NAME] Aspen Dental Onboarding My progress 0% In progress Everything Ove…" at bounding box center [717, 374] width 1434 height 664
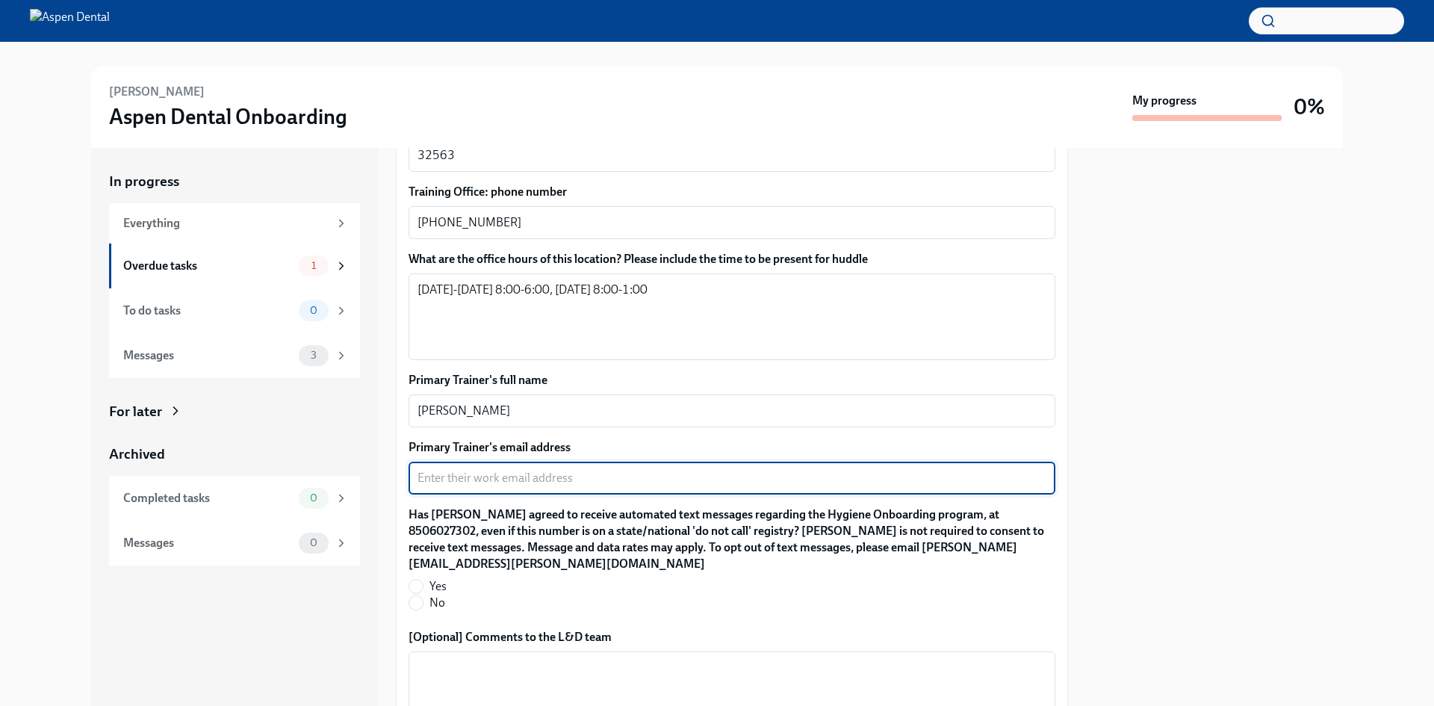
click at [574, 484] on textarea "Primary Trainer's email address" at bounding box center [732, 478] width 629 height 18
paste textarea "[EMAIL_ADDRESS][PERSON_NAME][DOMAIN_NAME]"
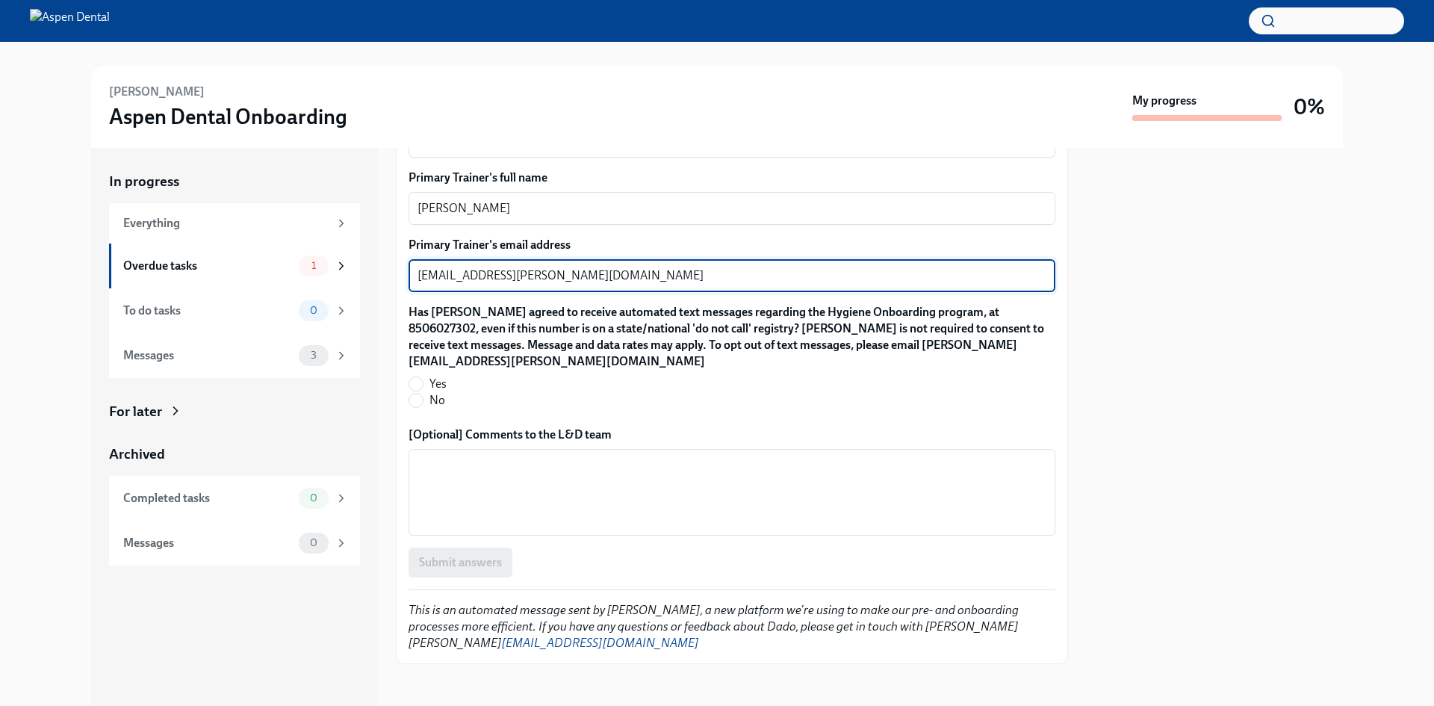
scroll to position [1329, 0]
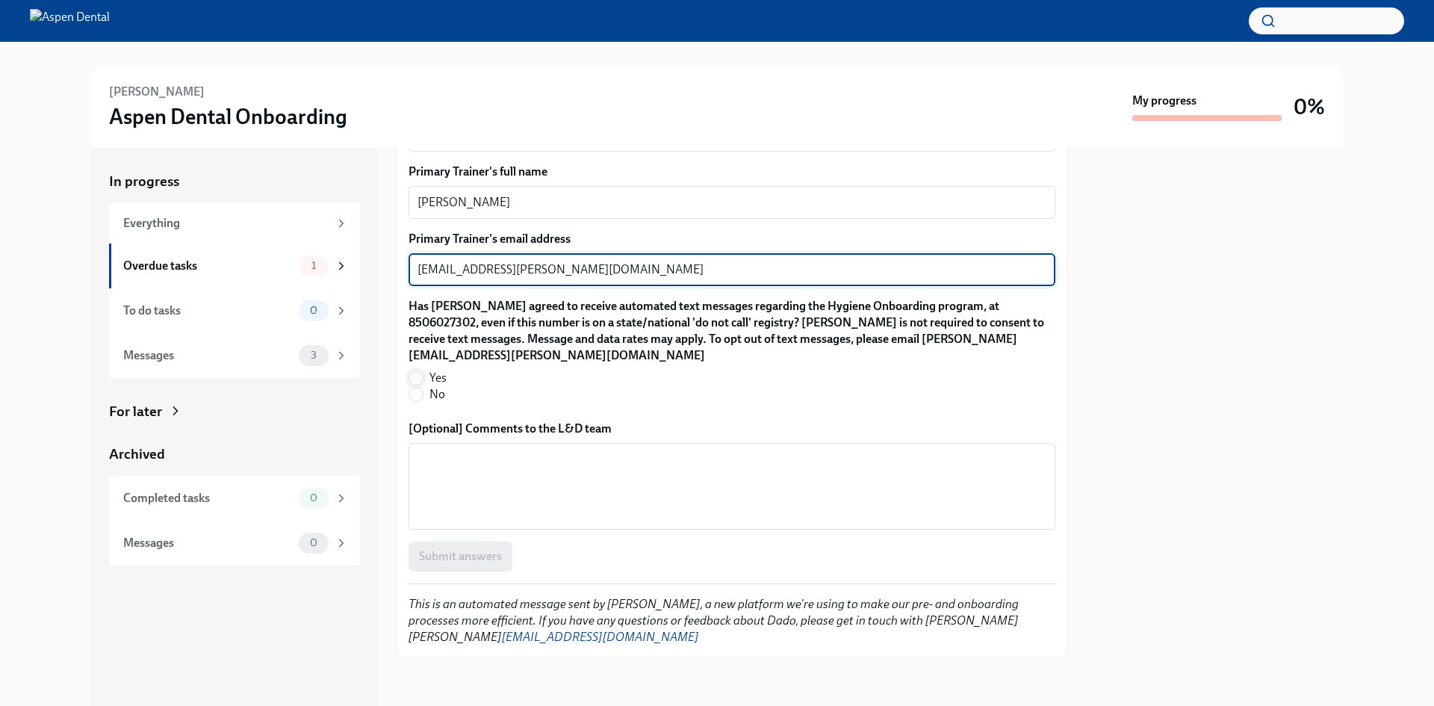
type textarea "[EMAIL_ADDRESS][PERSON_NAME][DOMAIN_NAME]"
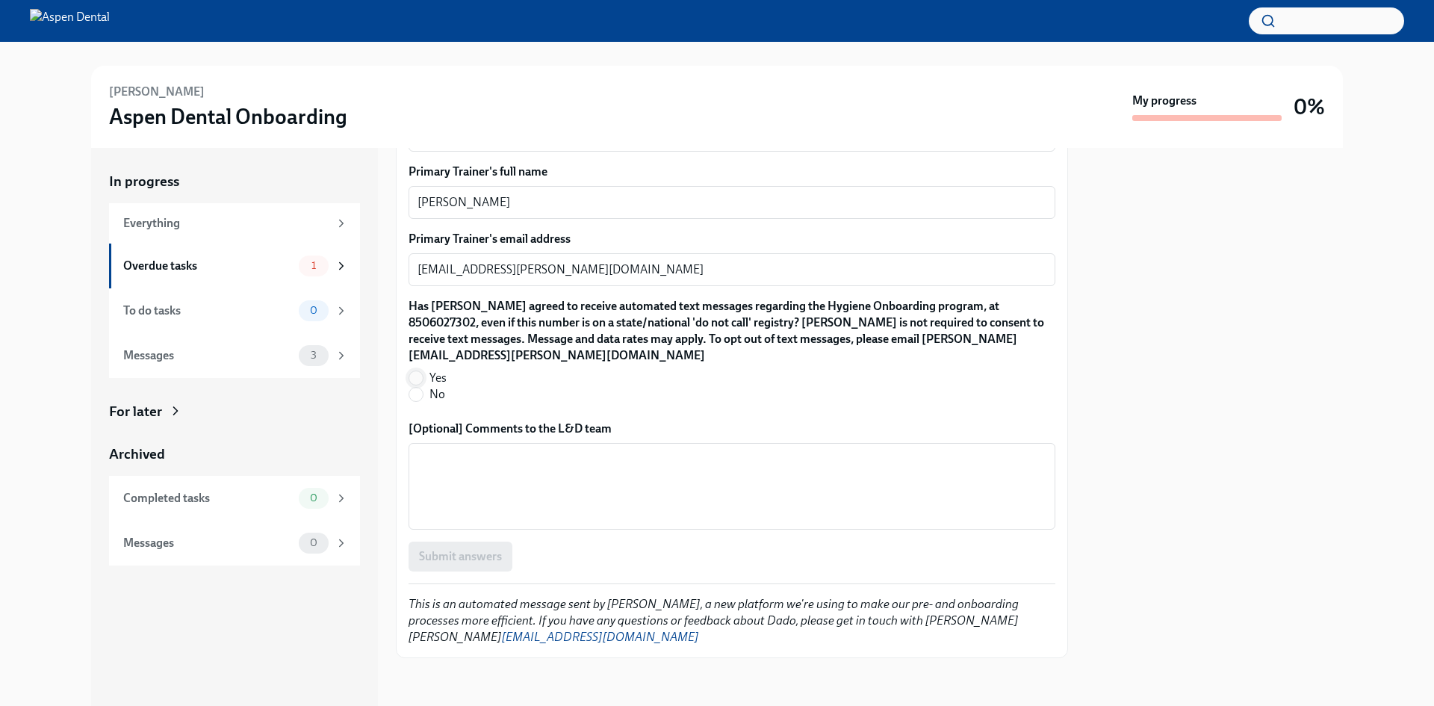
click at [421, 378] on input "Yes" at bounding box center [415, 377] width 13 height 13
radio input "true"
click at [461, 561] on span "Submit answers" at bounding box center [460, 556] width 83 height 15
type textarea "[EMAIL_ADDRESS][PERSON_NAME][DOMAIN_NAME]"
